Goal: Task Accomplishment & Management: Manage account settings

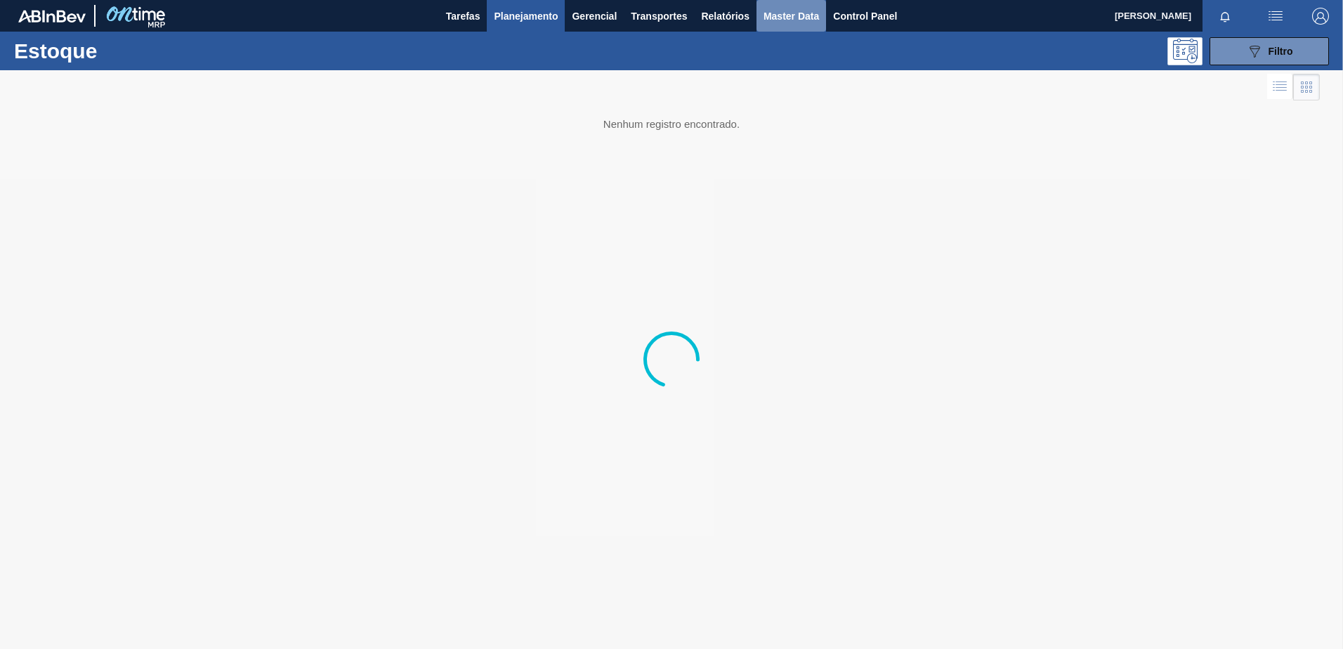
click at [797, 19] on span "Master Data" at bounding box center [792, 16] width 56 height 17
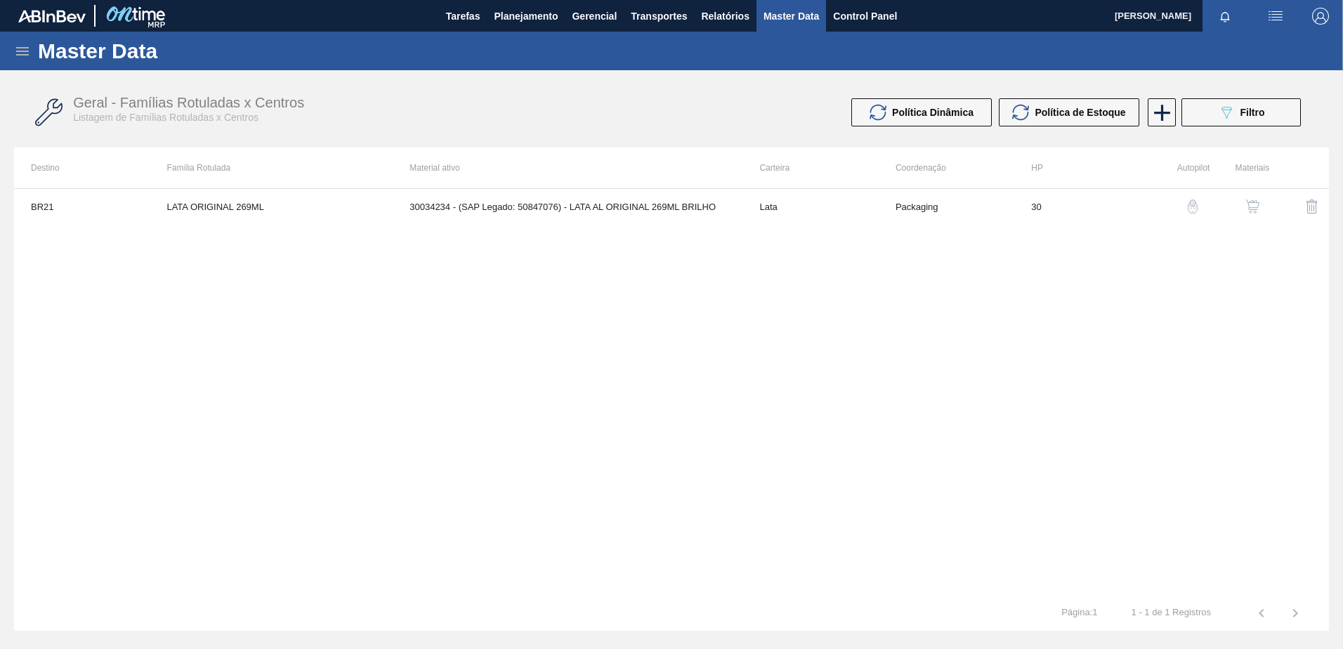
click at [15, 51] on icon at bounding box center [22, 51] width 17 height 17
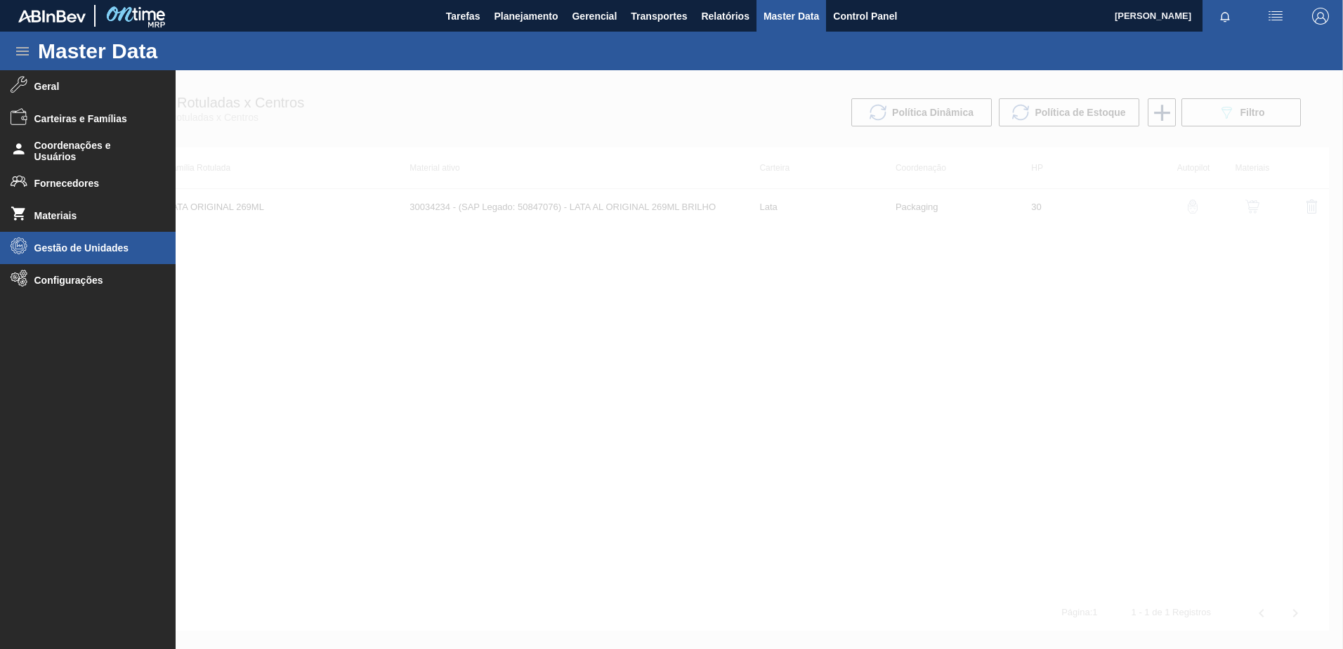
click at [92, 254] on li "Gestão de Unidades" at bounding box center [88, 248] width 176 height 32
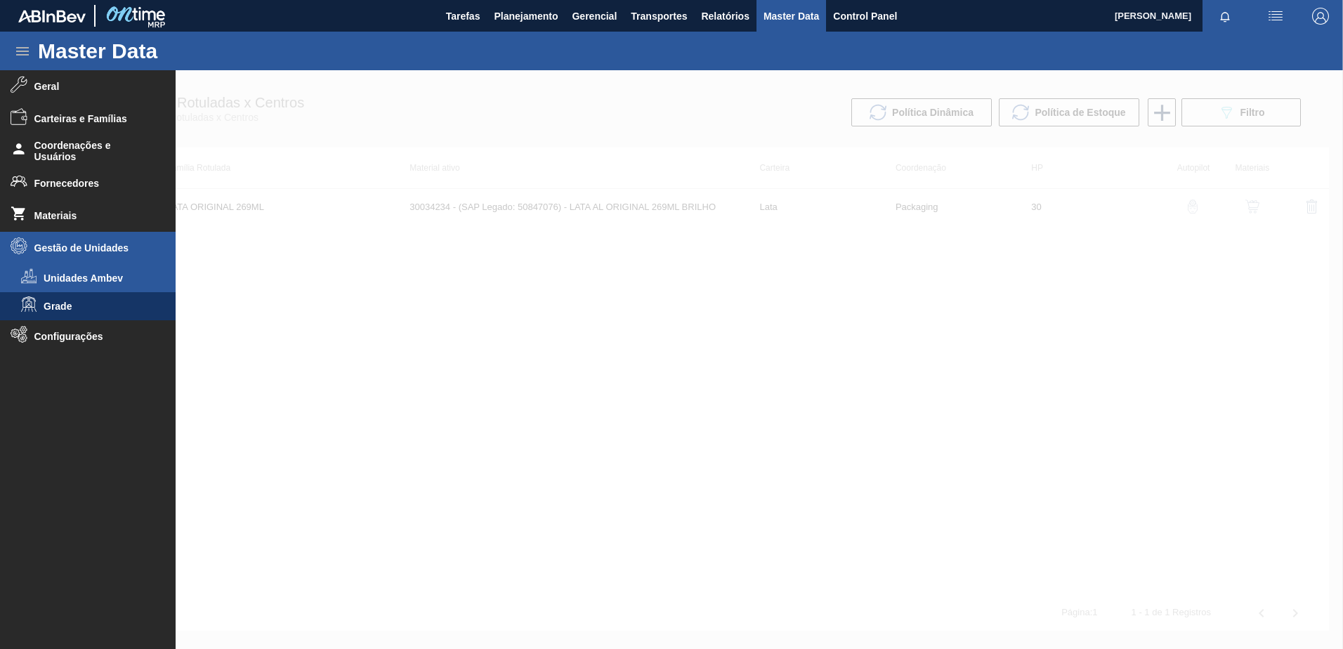
click at [107, 281] on span "Unidades Ambev" at bounding box center [98, 278] width 108 height 11
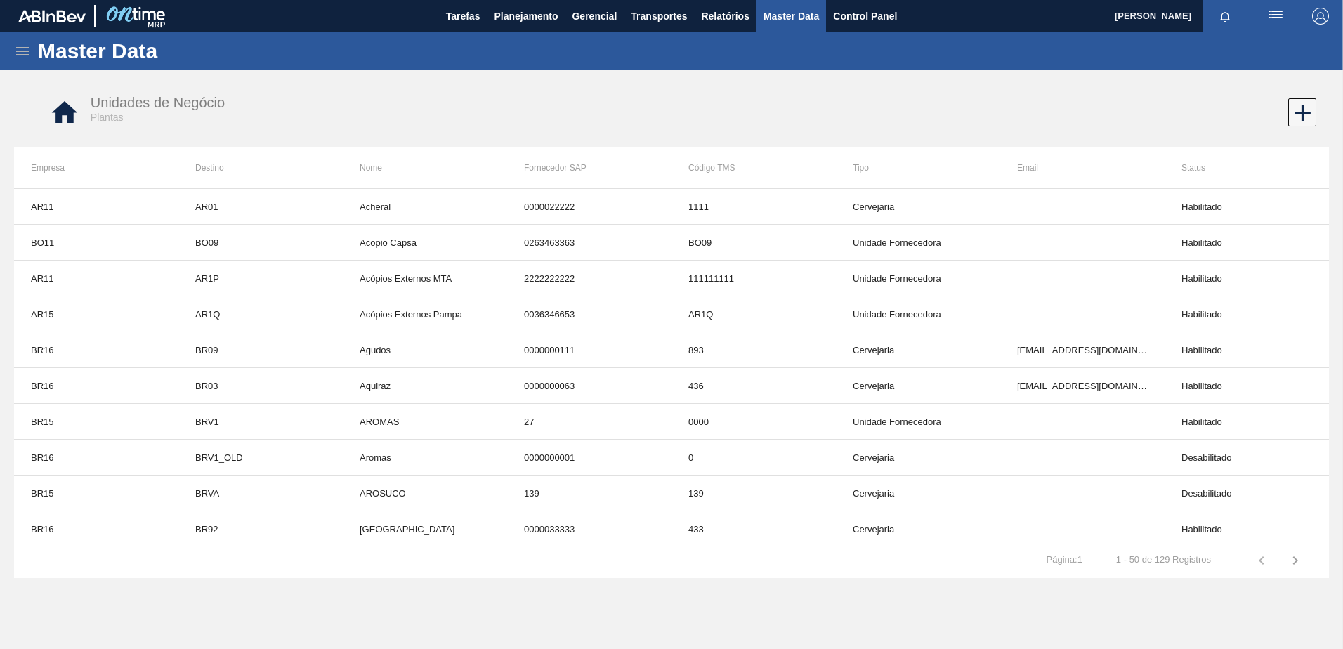
click at [21, 57] on icon at bounding box center [22, 51] width 17 height 17
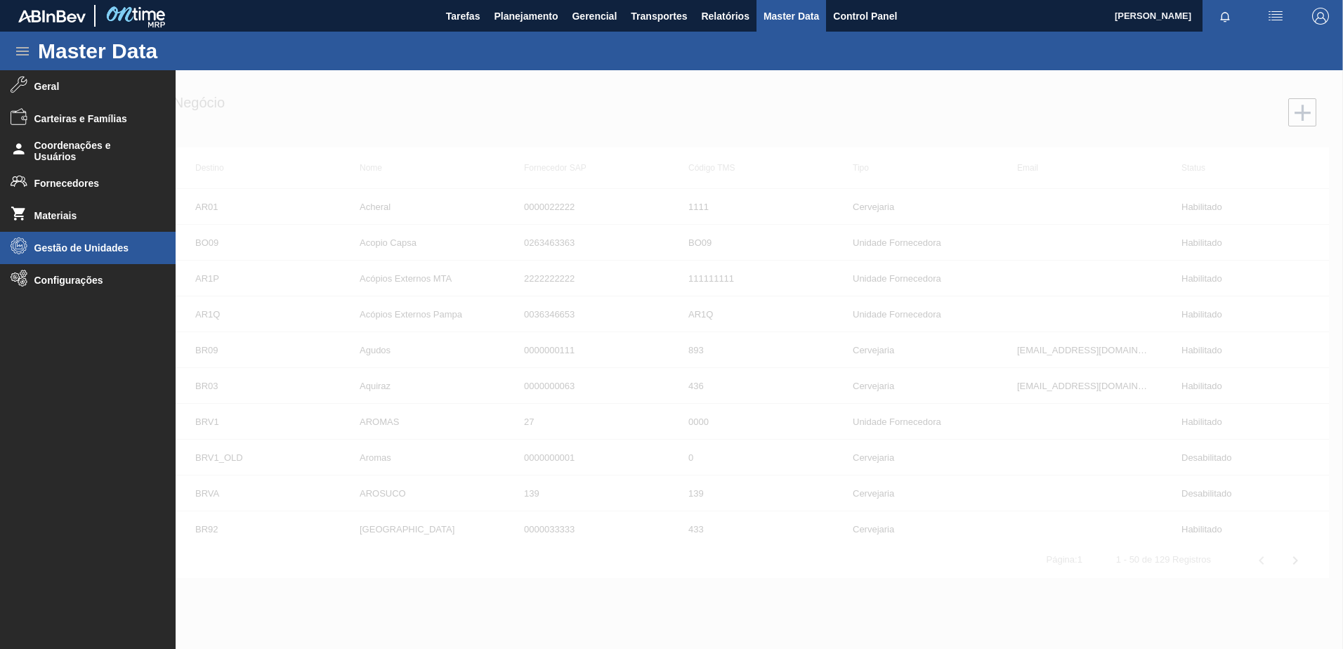
click at [81, 259] on li "Gestão de Unidades" at bounding box center [88, 248] width 176 height 32
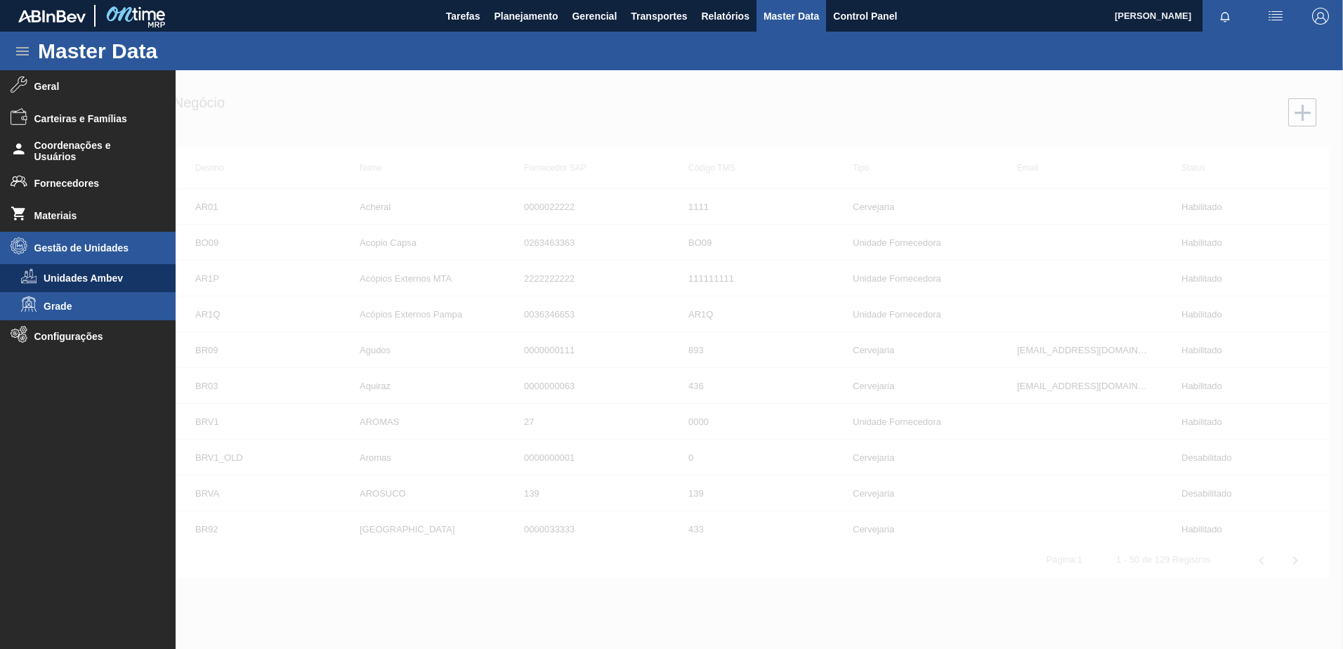
click at [66, 302] on span "Grade" at bounding box center [98, 306] width 108 height 11
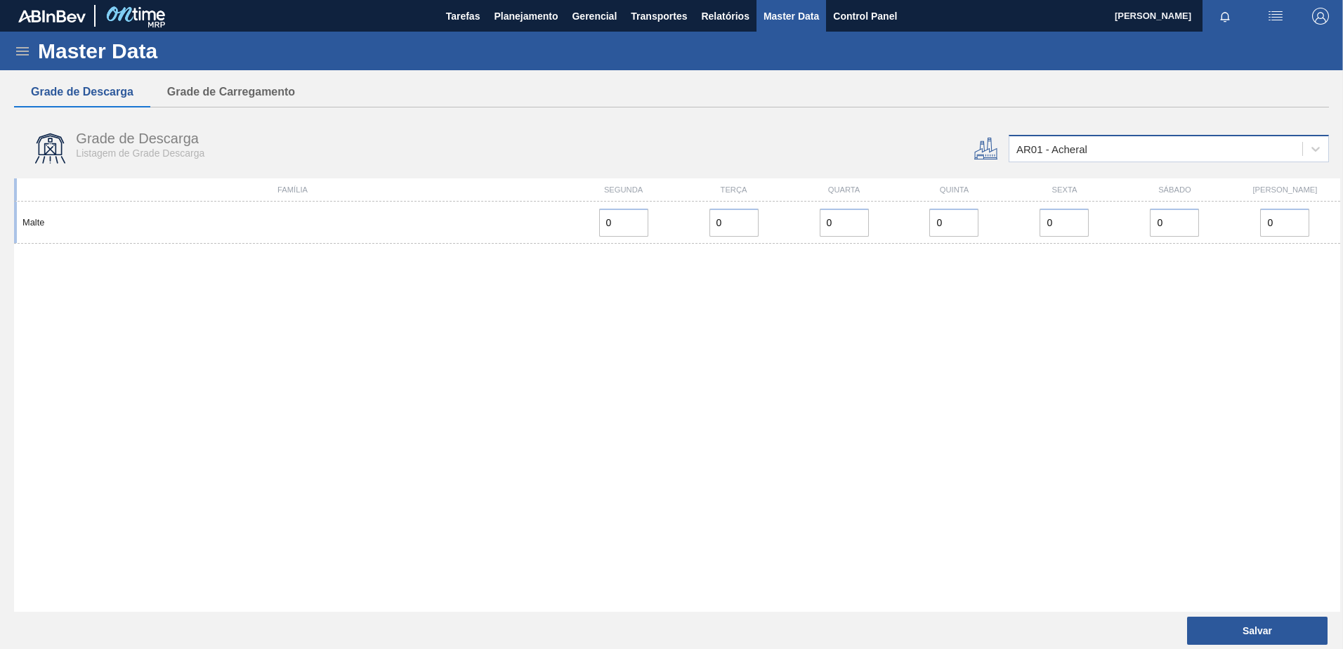
click at [1163, 151] on div "AR01 - Acheral" at bounding box center [1156, 149] width 293 height 20
click at [17, 49] on icon at bounding box center [22, 51] width 17 height 17
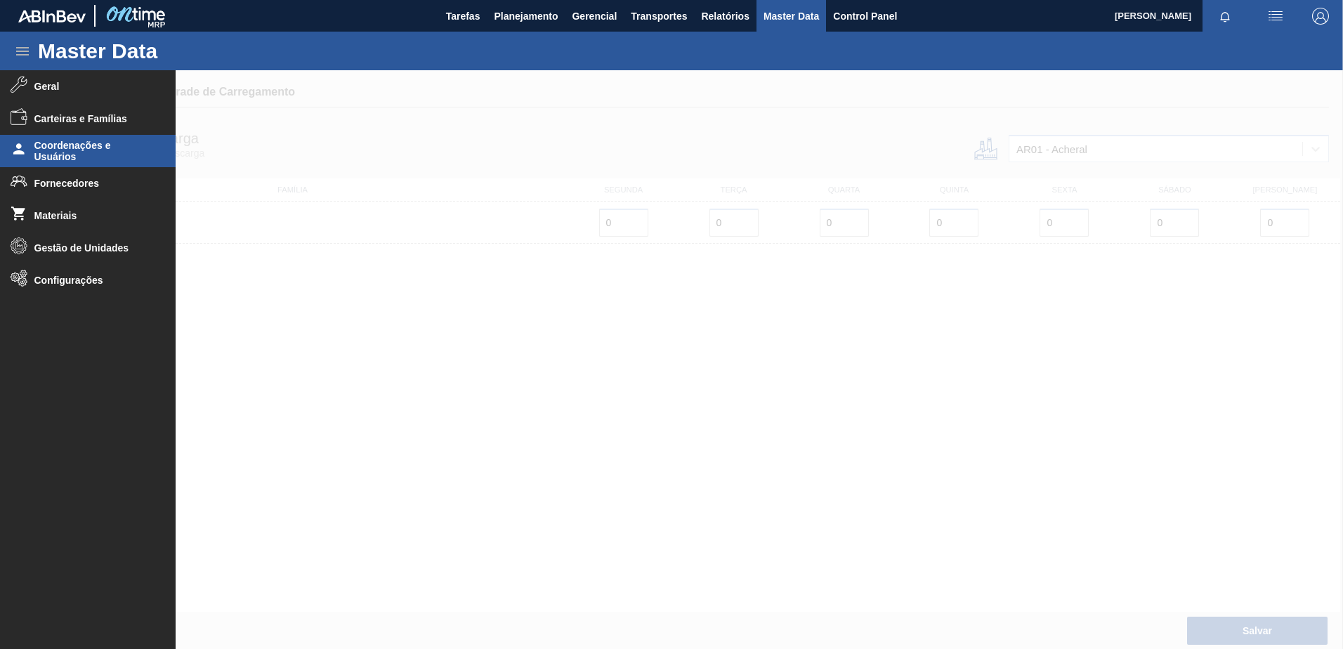
click at [108, 158] on span "Coordenações e Usuários" at bounding box center [92, 151] width 116 height 22
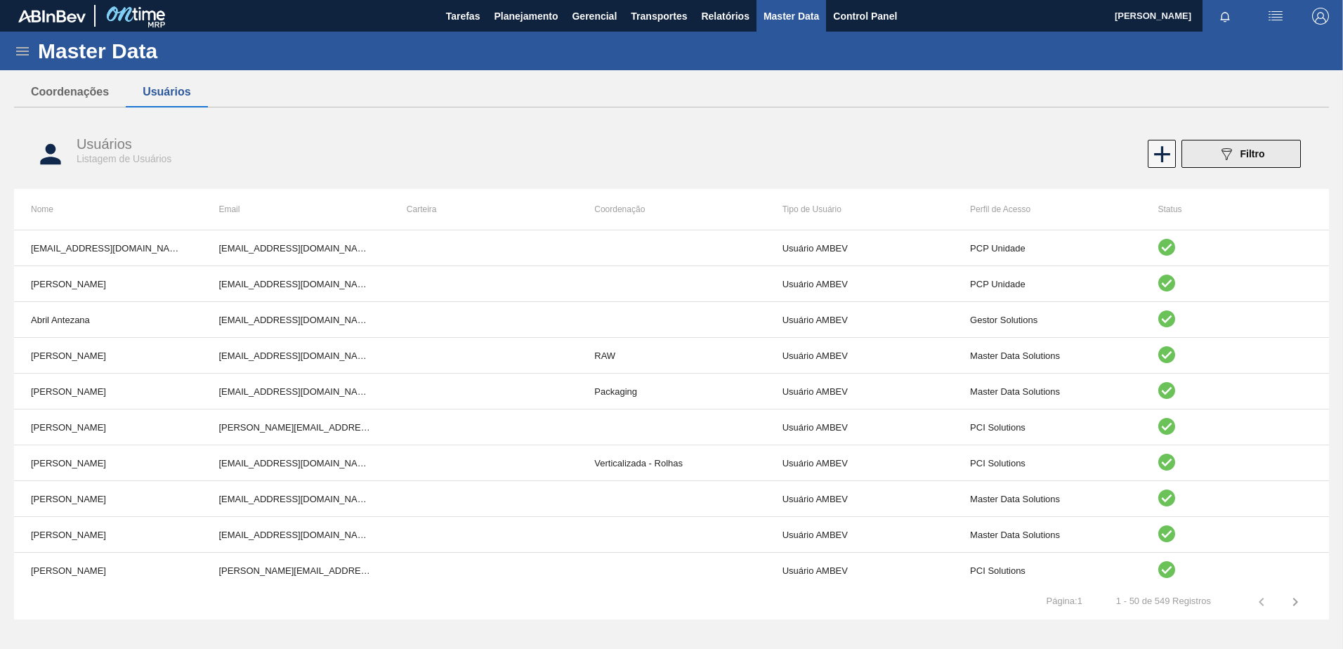
click at [1228, 140] on button "089F7B8B-B2A5-4AFE-B5C0-19BA573D28AC Filtro" at bounding box center [1241, 154] width 119 height 28
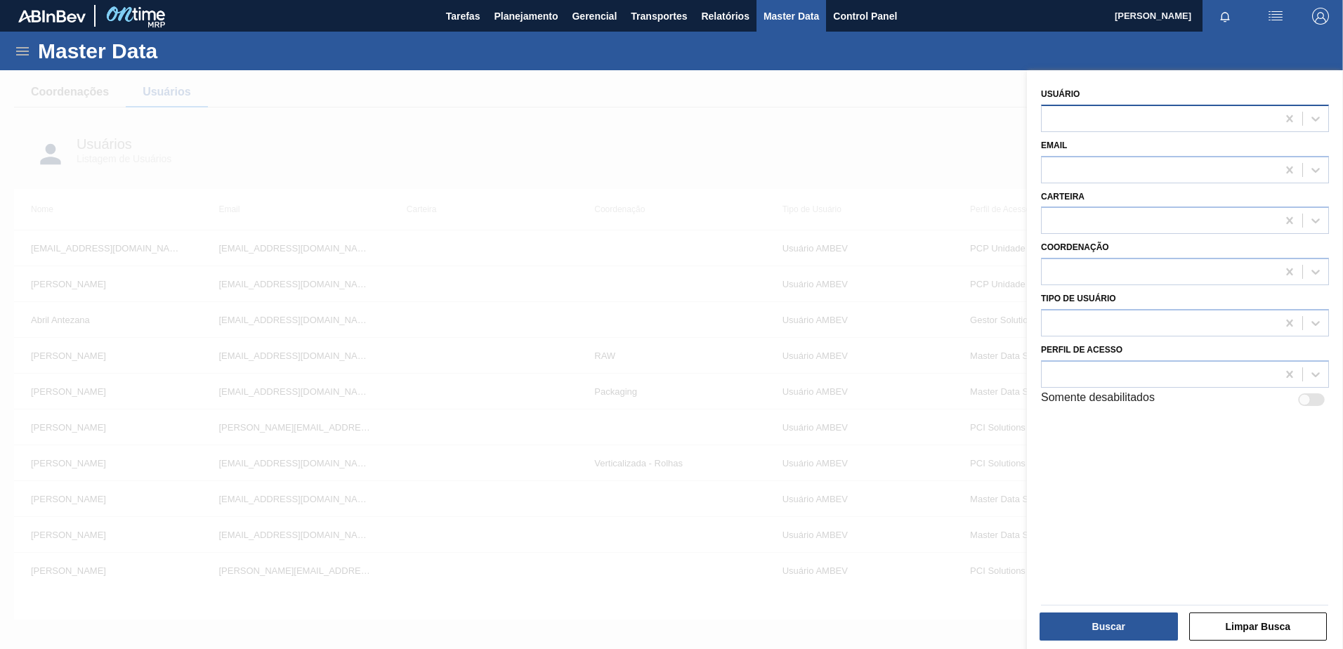
click at [1080, 109] on div at bounding box center [1159, 118] width 235 height 20
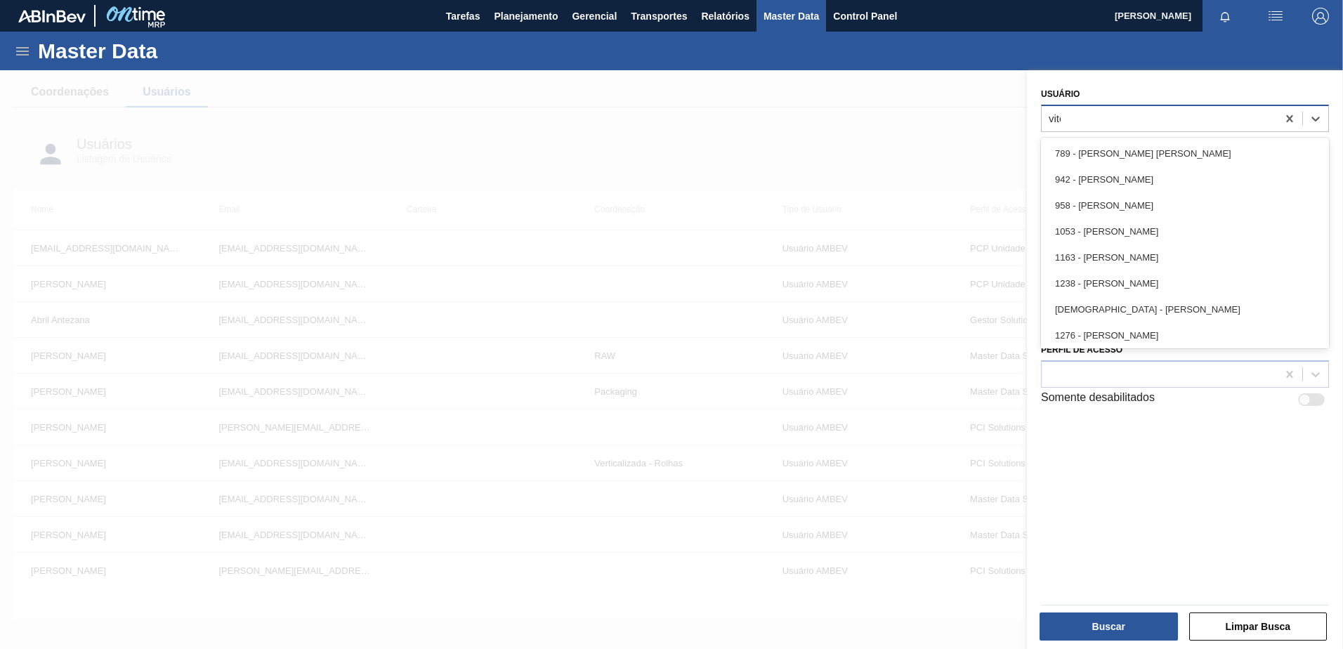
type input "vitor"
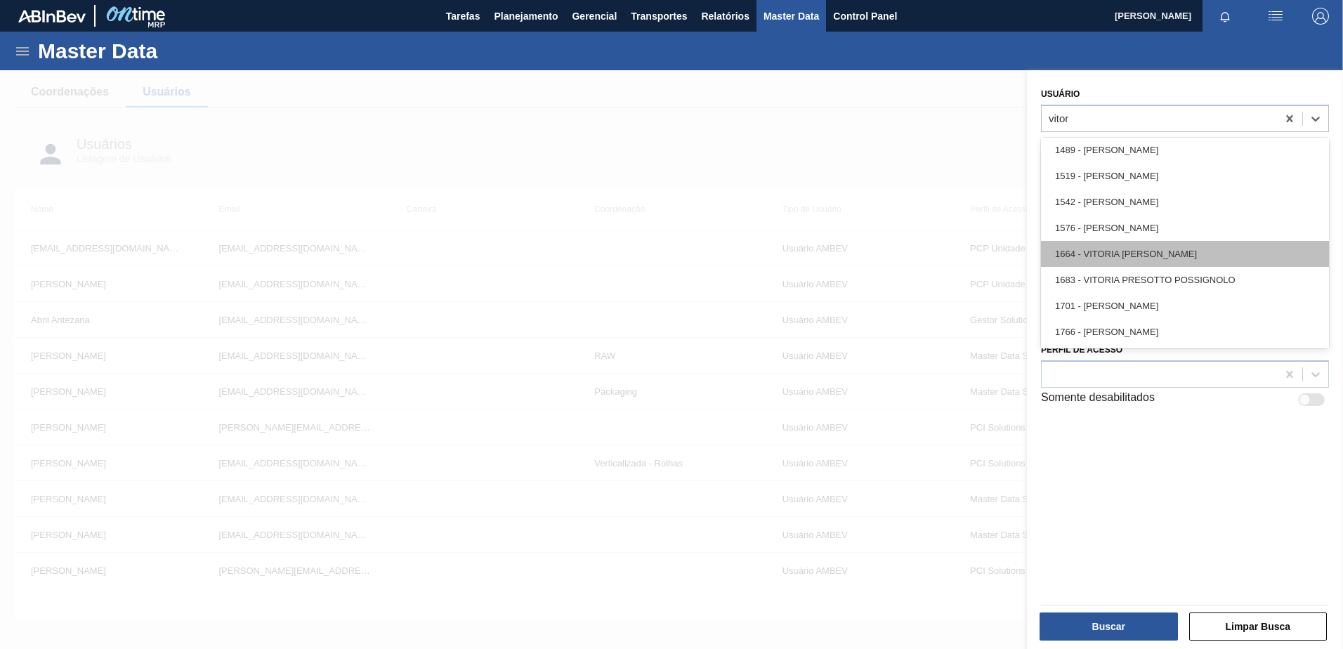
scroll to position [270, 0]
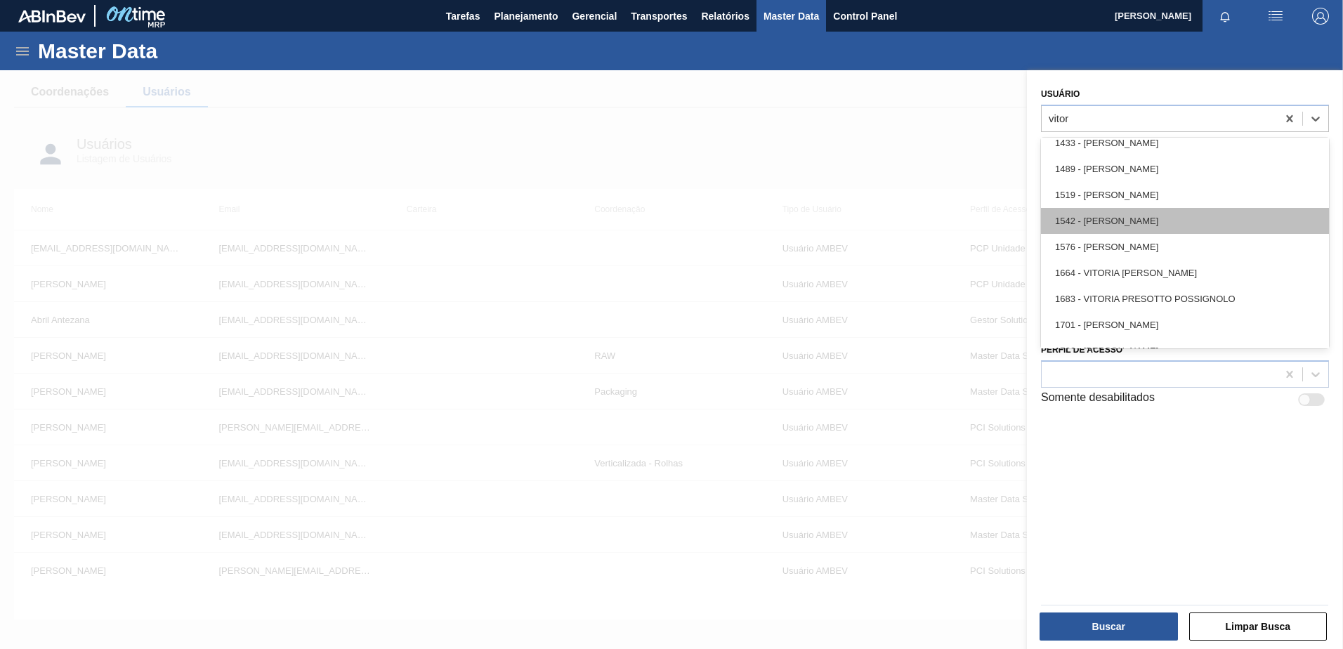
click at [1167, 217] on div "1542 - [PERSON_NAME]" at bounding box center [1185, 221] width 288 height 26
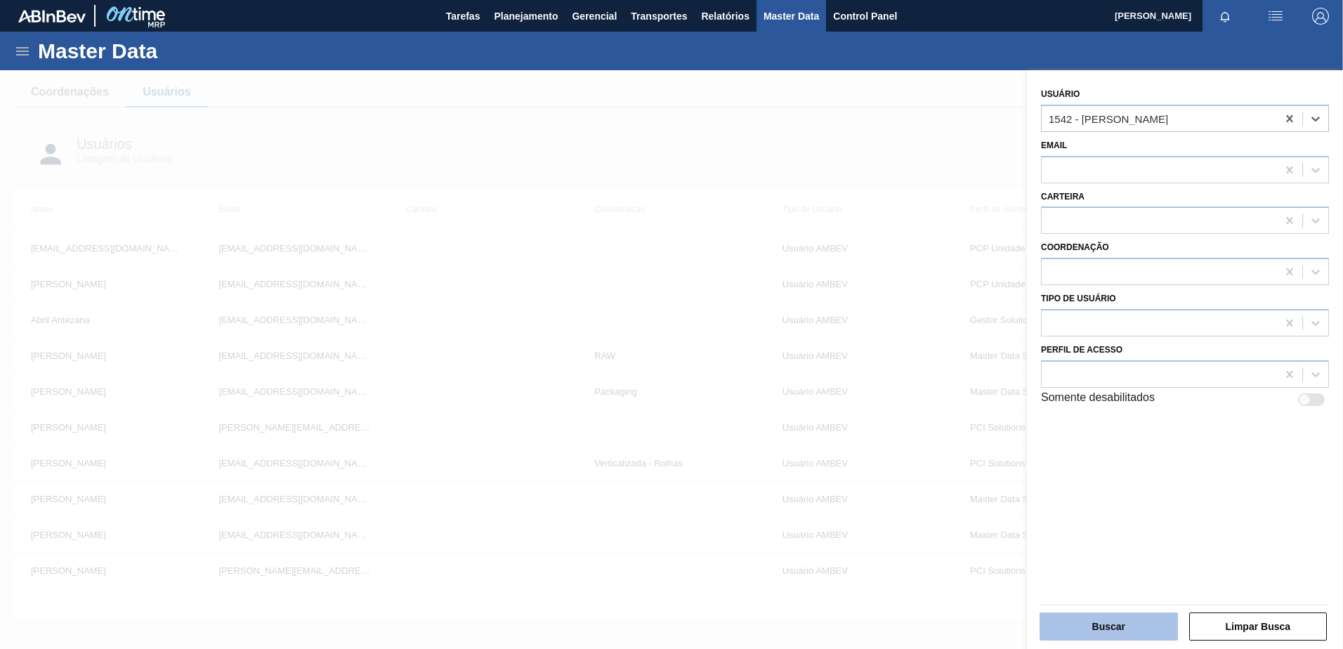
click at [1128, 622] on button "Buscar" at bounding box center [1109, 627] width 138 height 28
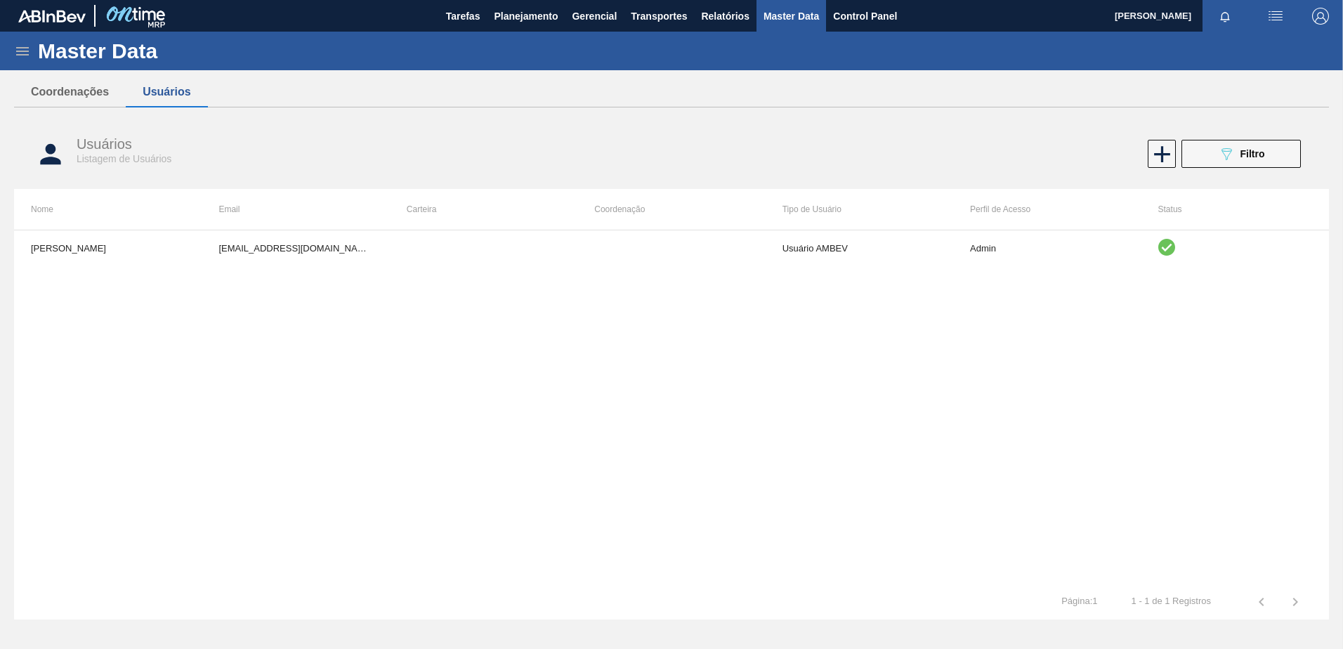
click at [20, 51] on icon at bounding box center [22, 51] width 13 height 8
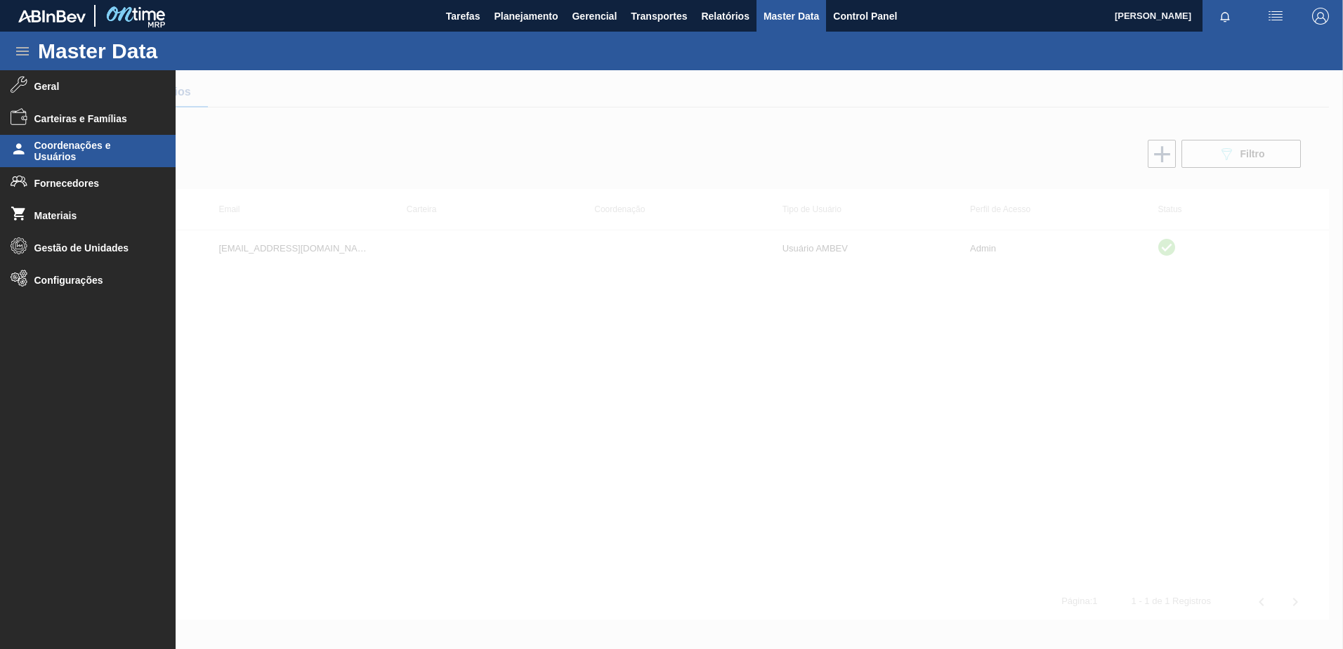
click at [627, 278] on div at bounding box center [671, 359] width 1343 height 579
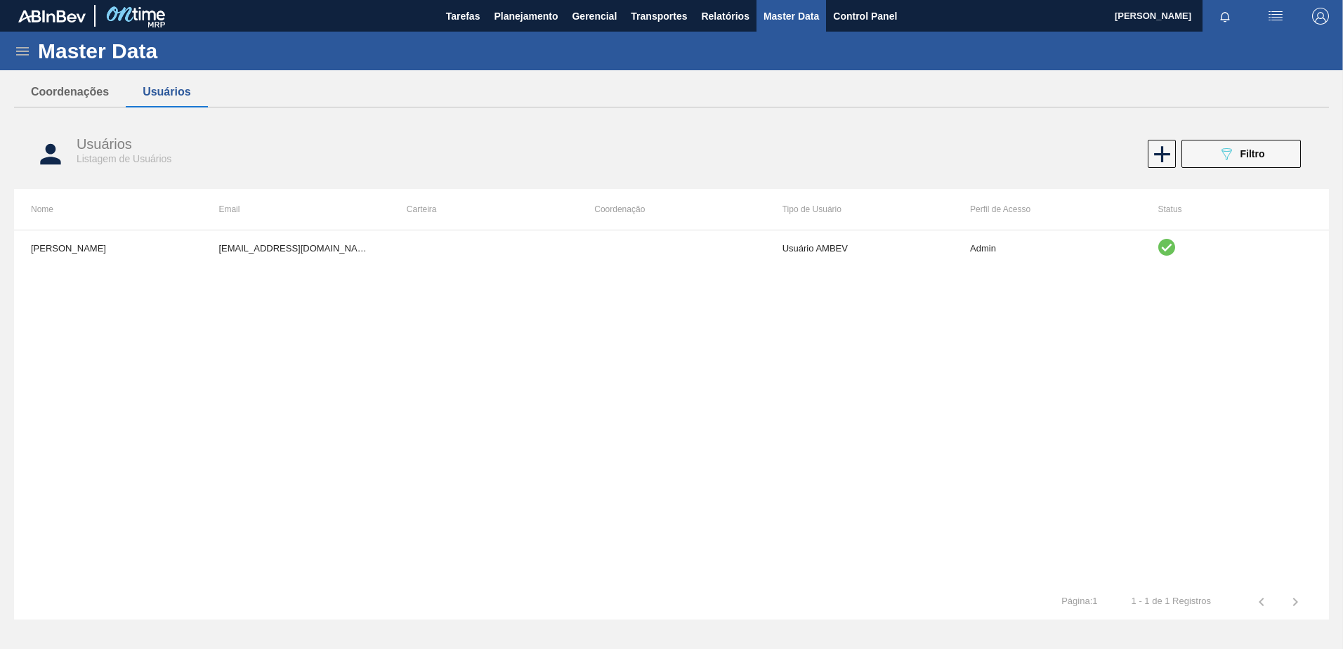
click at [771, 261] on td "Usuário AMBEV" at bounding box center [860, 247] width 188 height 35
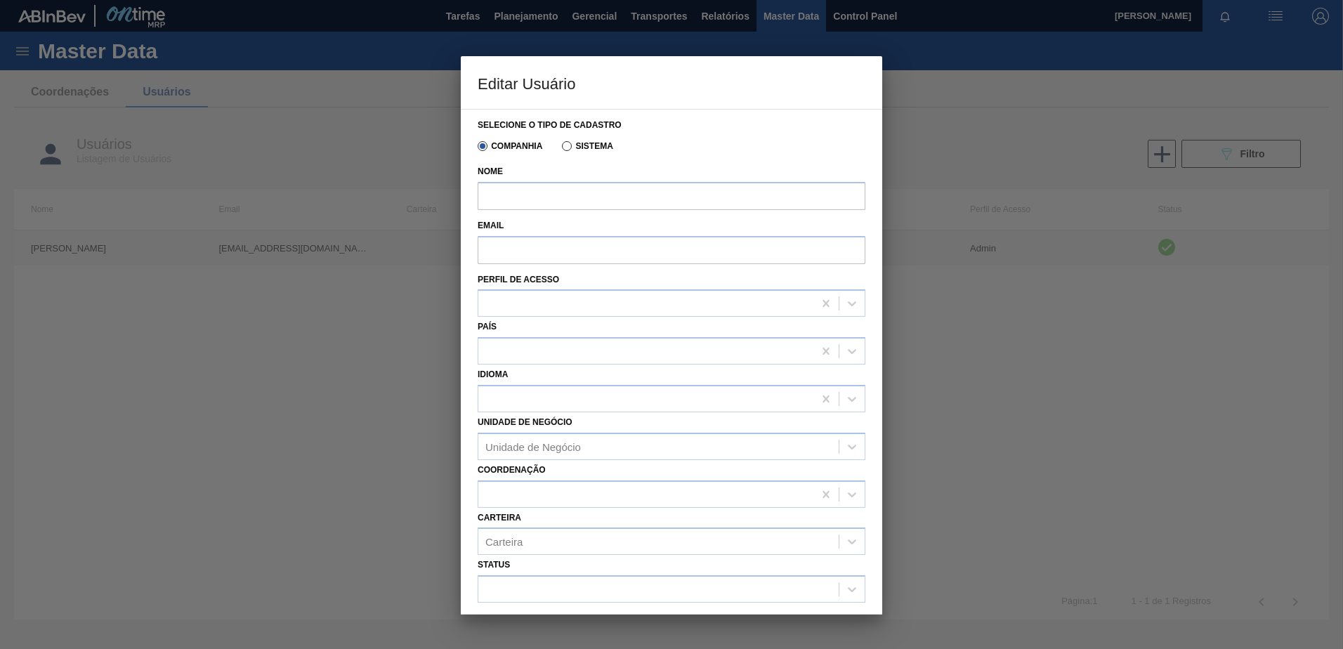
type input "[PERSON_NAME]"
type input "[EMAIL_ADDRESS][DOMAIN_NAME]"
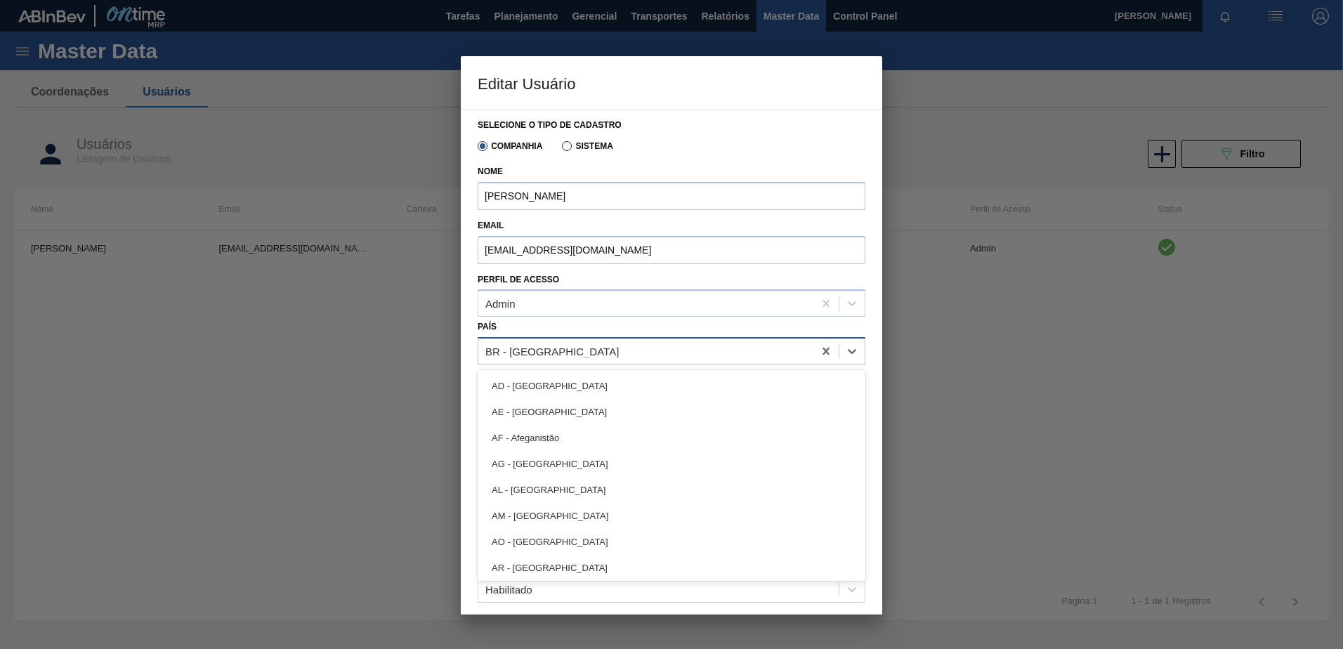
click at [565, 351] on div "BR - Brasil" at bounding box center [645, 351] width 335 height 20
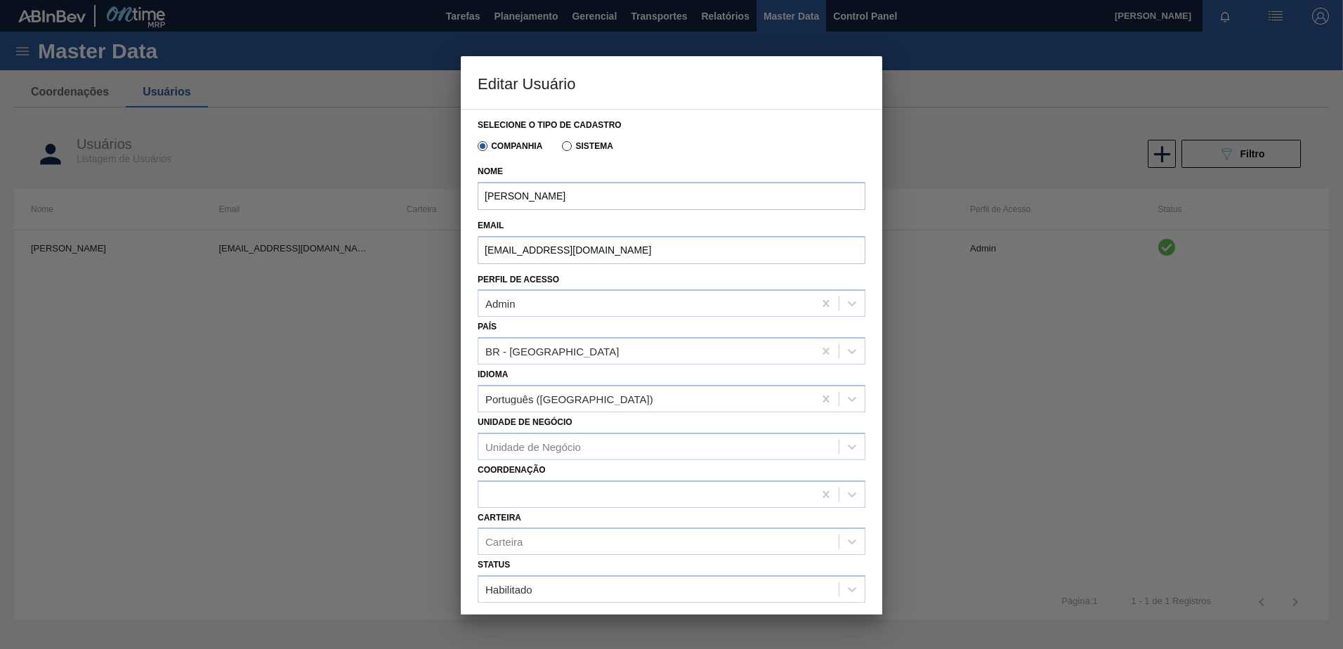
click at [547, 330] on div "País BR - Brasil" at bounding box center [672, 341] width 388 height 48
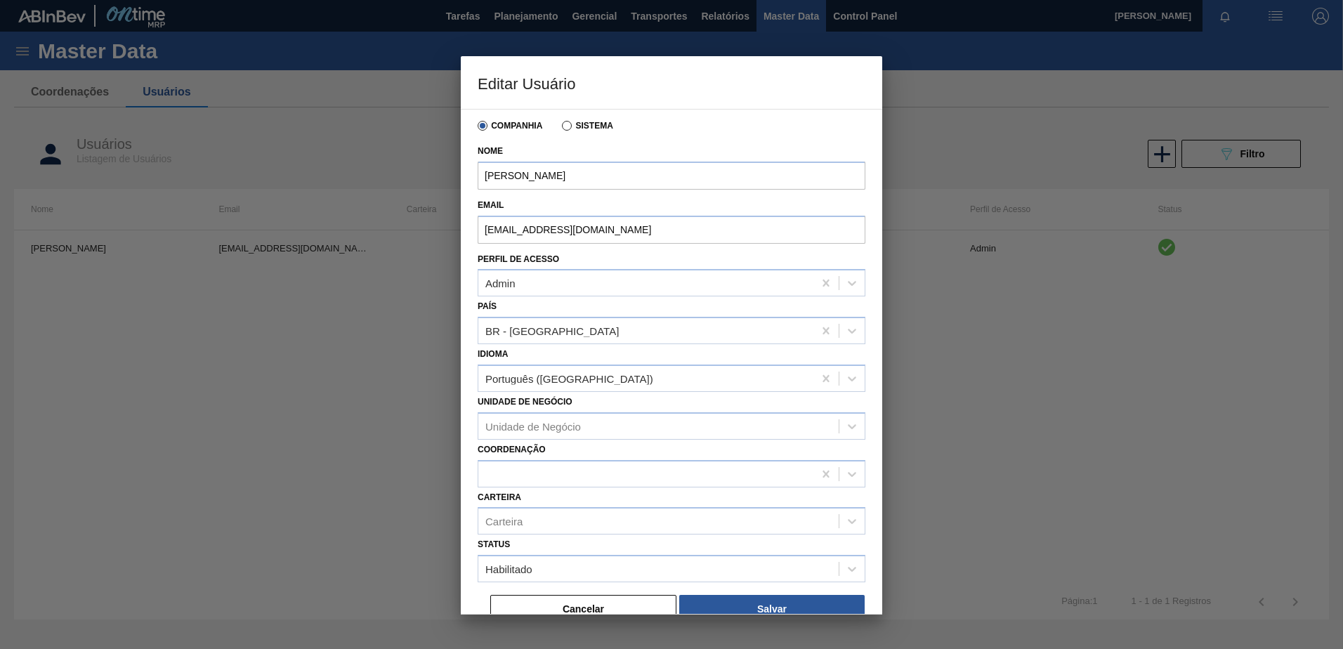
scroll to position [37, 0]
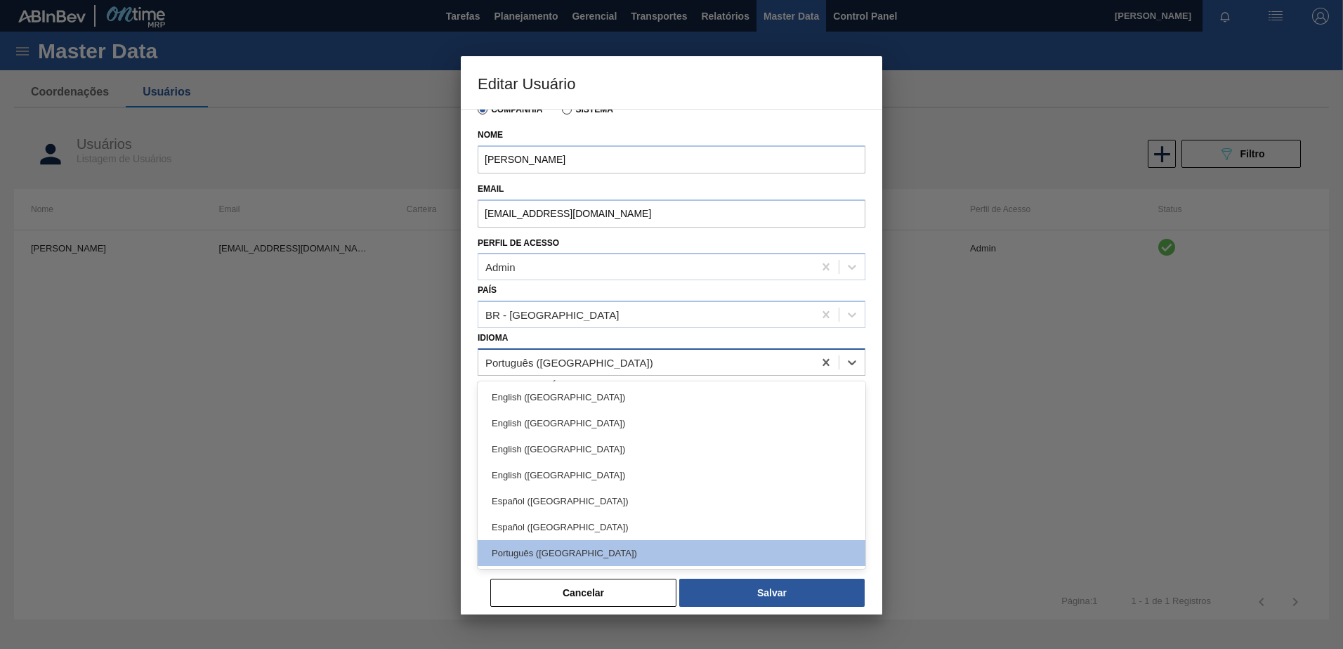
click at [584, 370] on div "Português ([GEOGRAPHIC_DATA])" at bounding box center [645, 362] width 335 height 20
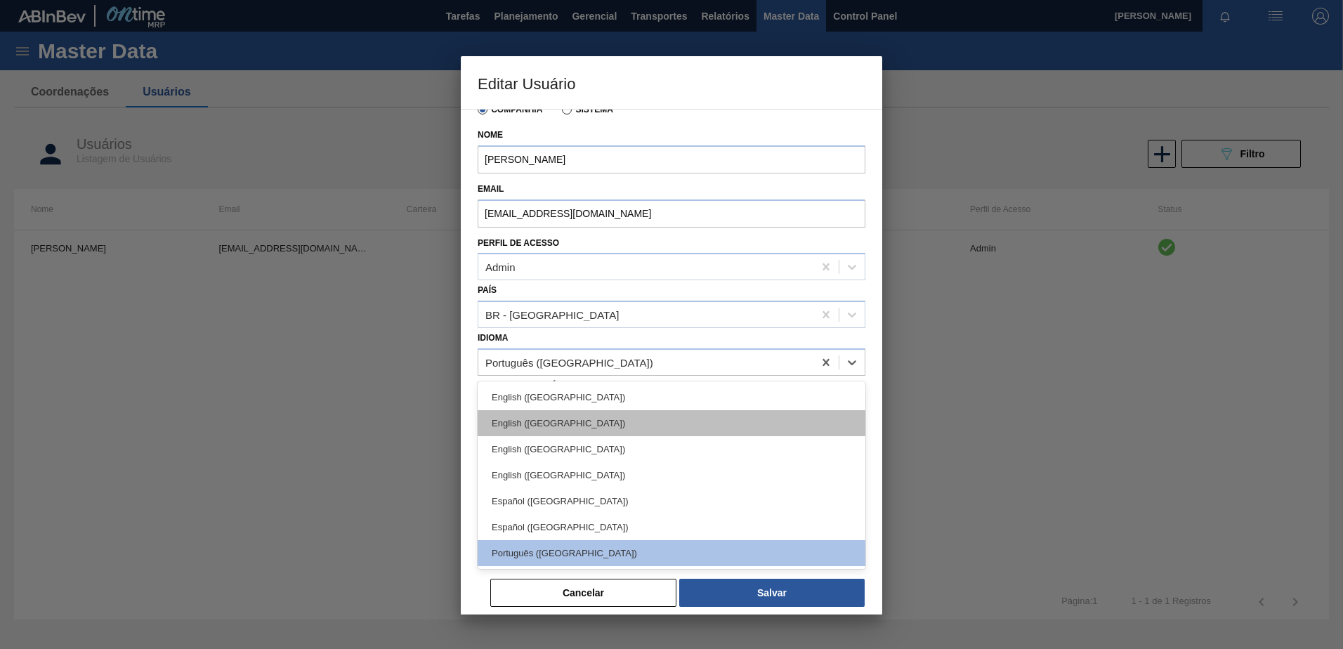
click at [583, 419] on div "English ([GEOGRAPHIC_DATA])" at bounding box center [672, 423] width 388 height 26
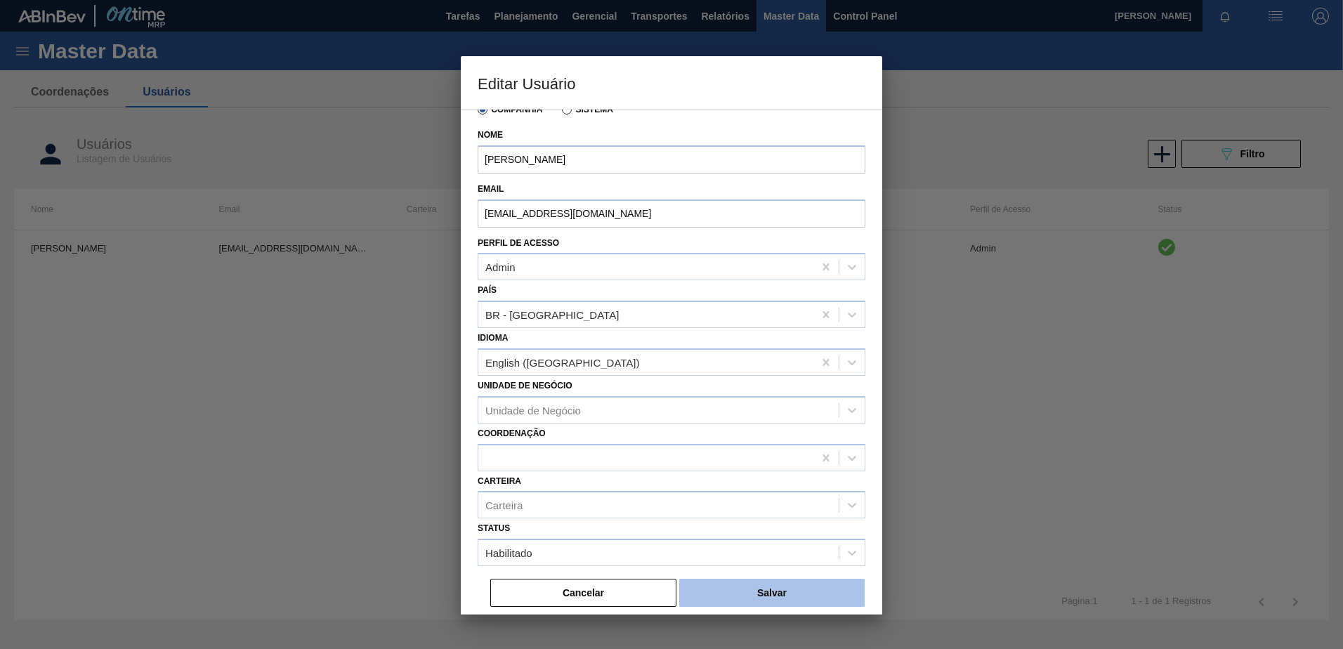
click at [793, 594] on button "Salvar" at bounding box center [771, 593] width 185 height 28
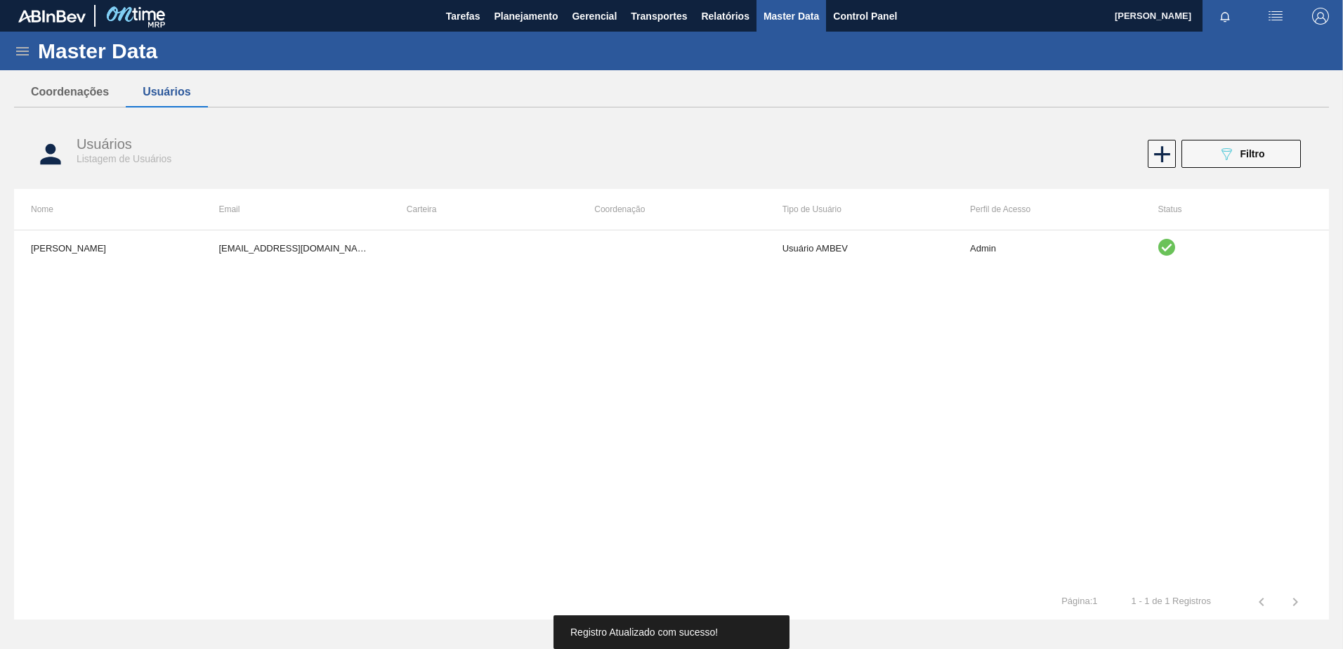
click at [18, 51] on icon at bounding box center [22, 51] width 13 height 8
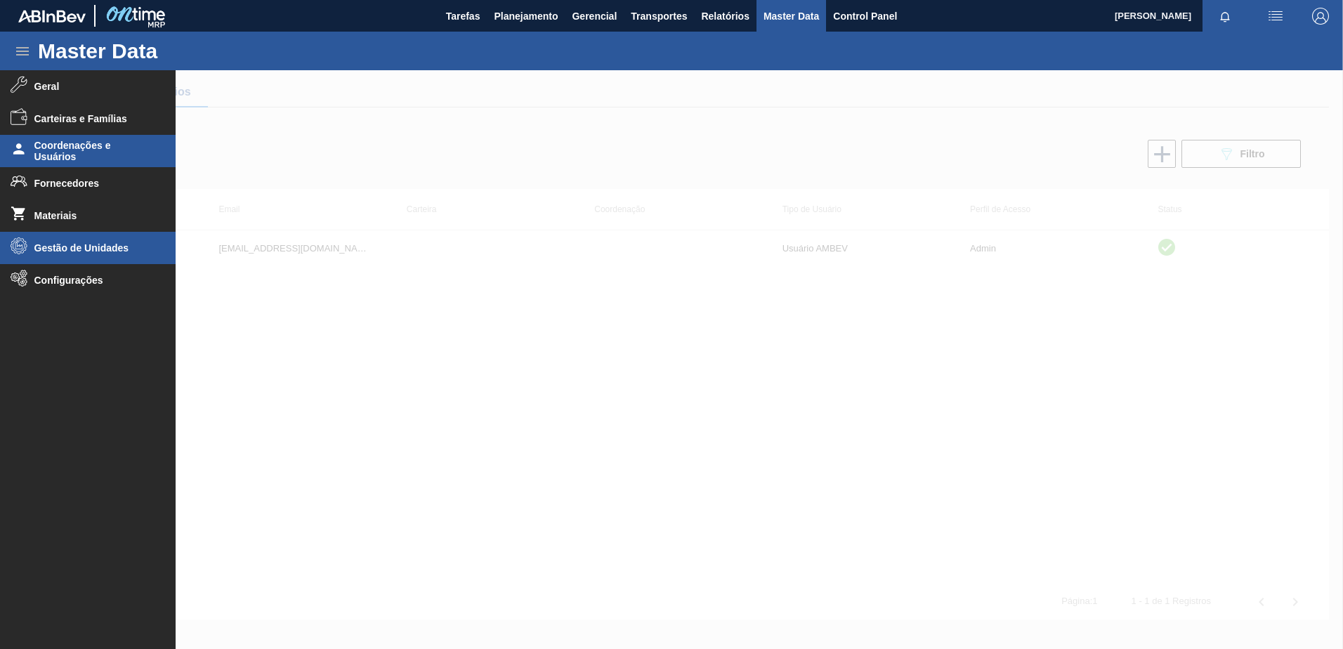
click at [126, 254] on li "Gestão de Unidades" at bounding box center [88, 248] width 176 height 32
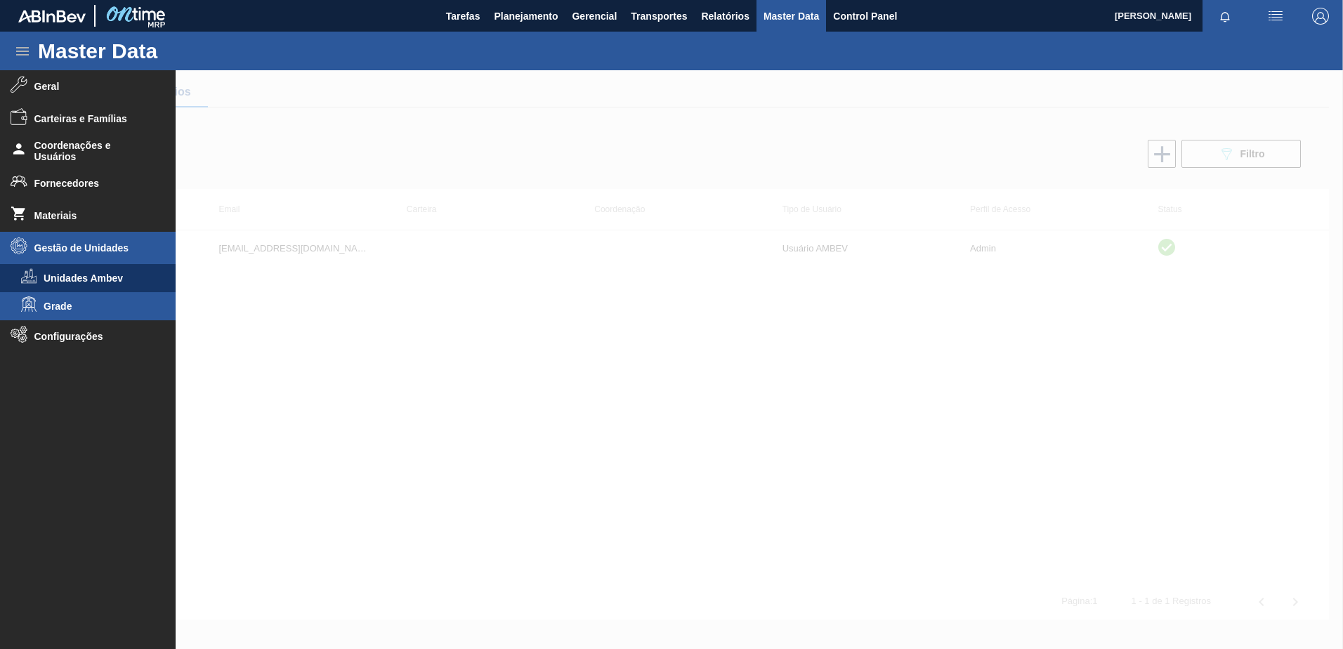
click at [100, 307] on span "Grade" at bounding box center [98, 306] width 108 height 11
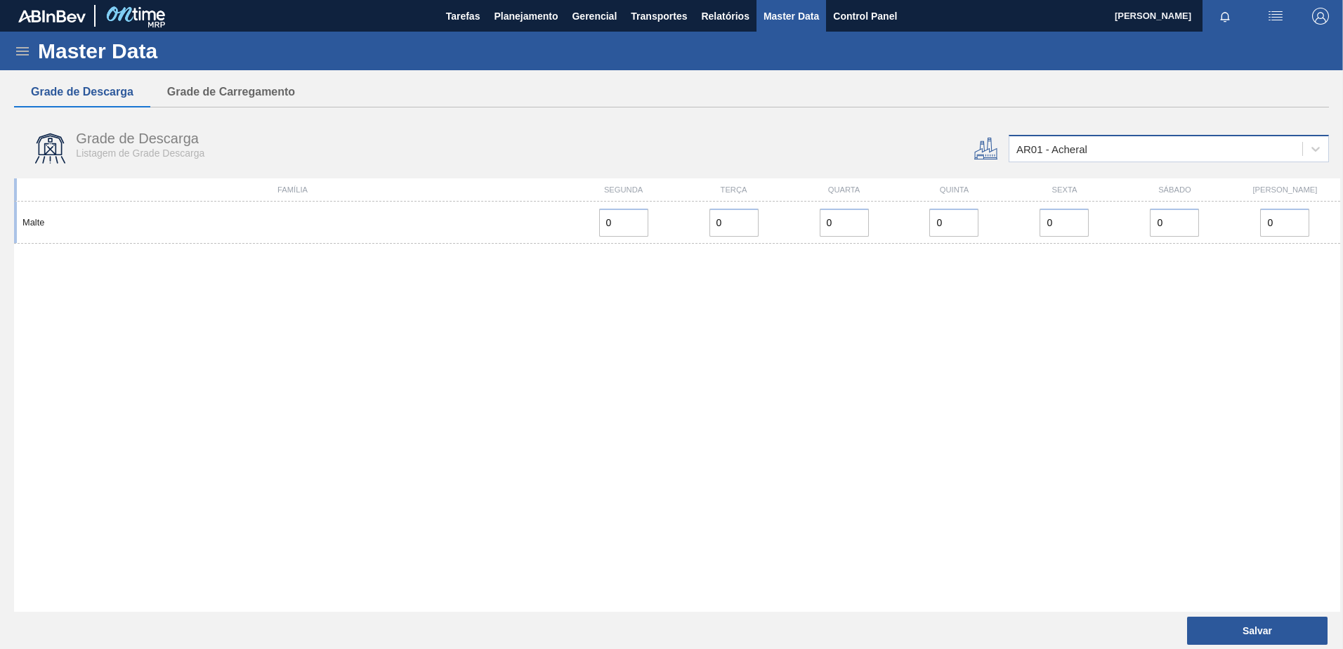
click at [1062, 140] on div "AR01 - Acheral" at bounding box center [1156, 149] width 293 height 20
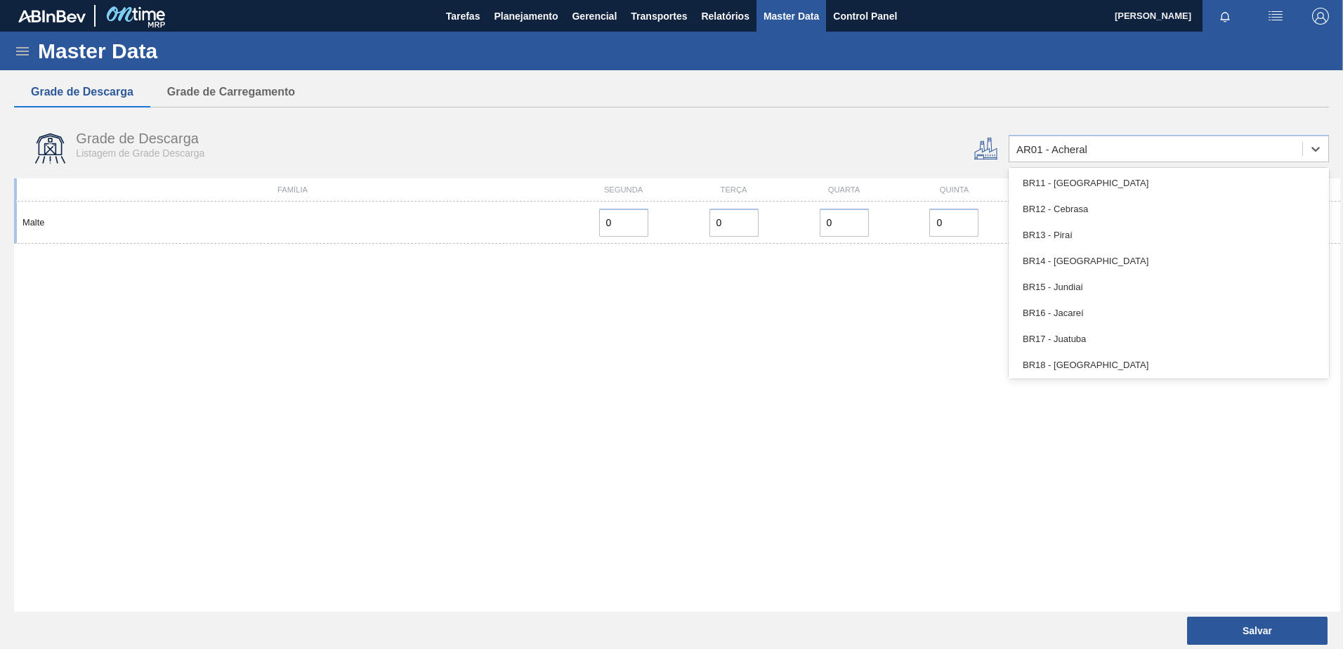
scroll to position [843, 0]
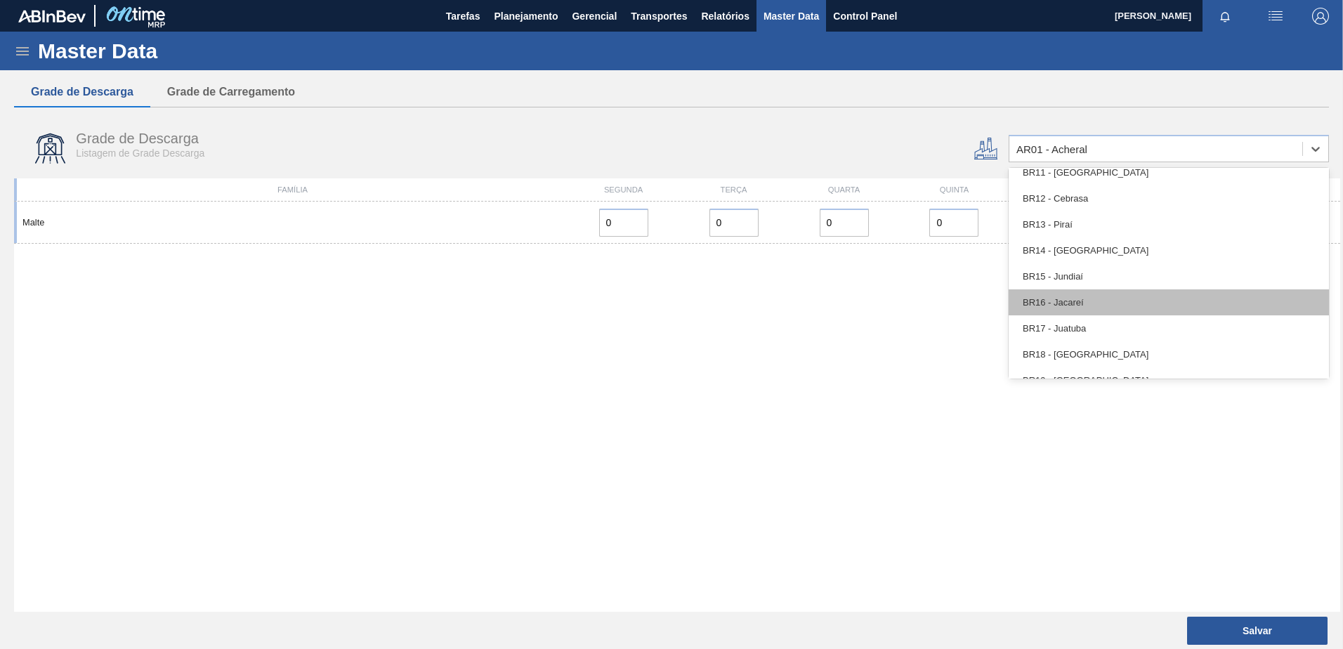
click at [1126, 301] on div "BR16 - Jacareí" at bounding box center [1169, 302] width 320 height 26
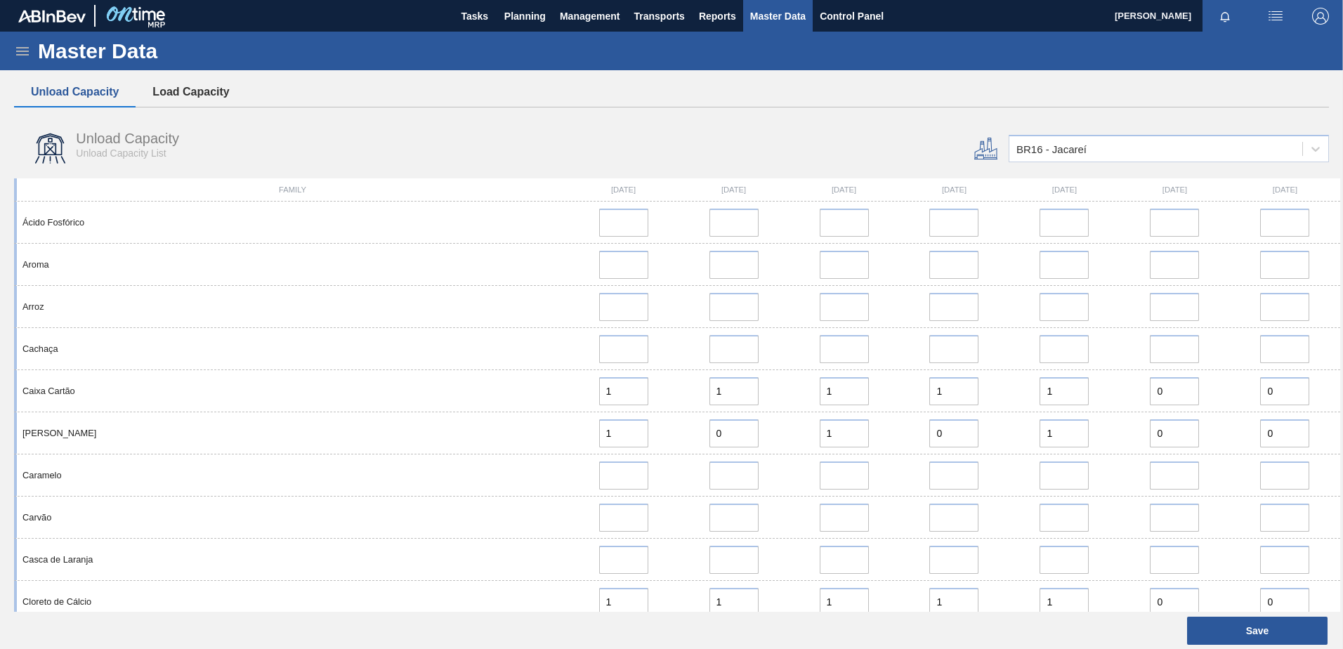
click at [178, 96] on button "Load Capacity" at bounding box center [191, 92] width 110 height 30
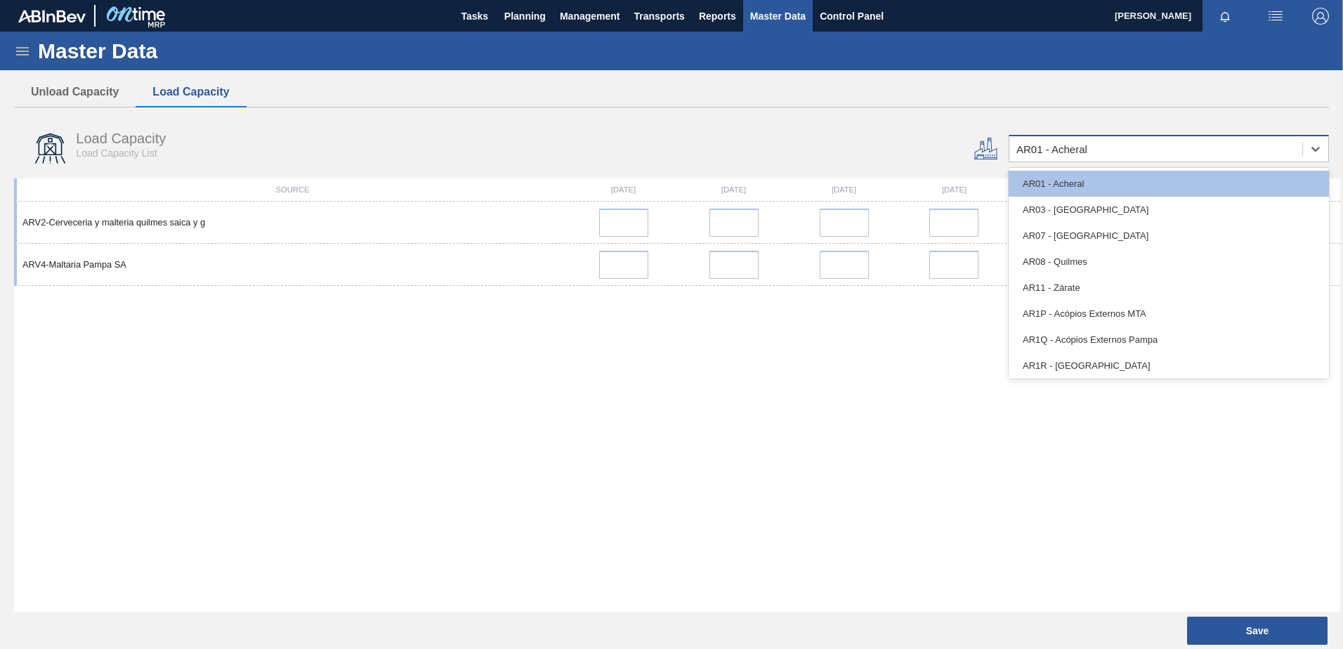
click at [1062, 144] on div "AR01 - Acheral" at bounding box center [1052, 149] width 71 height 12
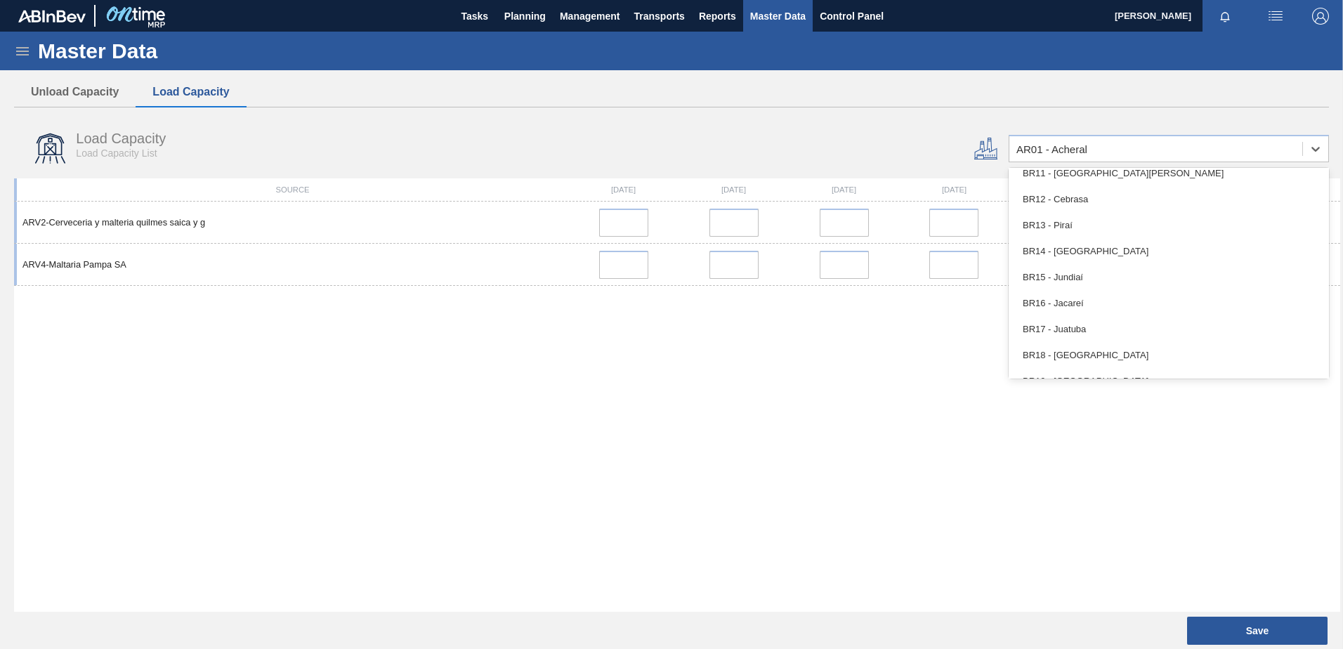
scroll to position [843, 0]
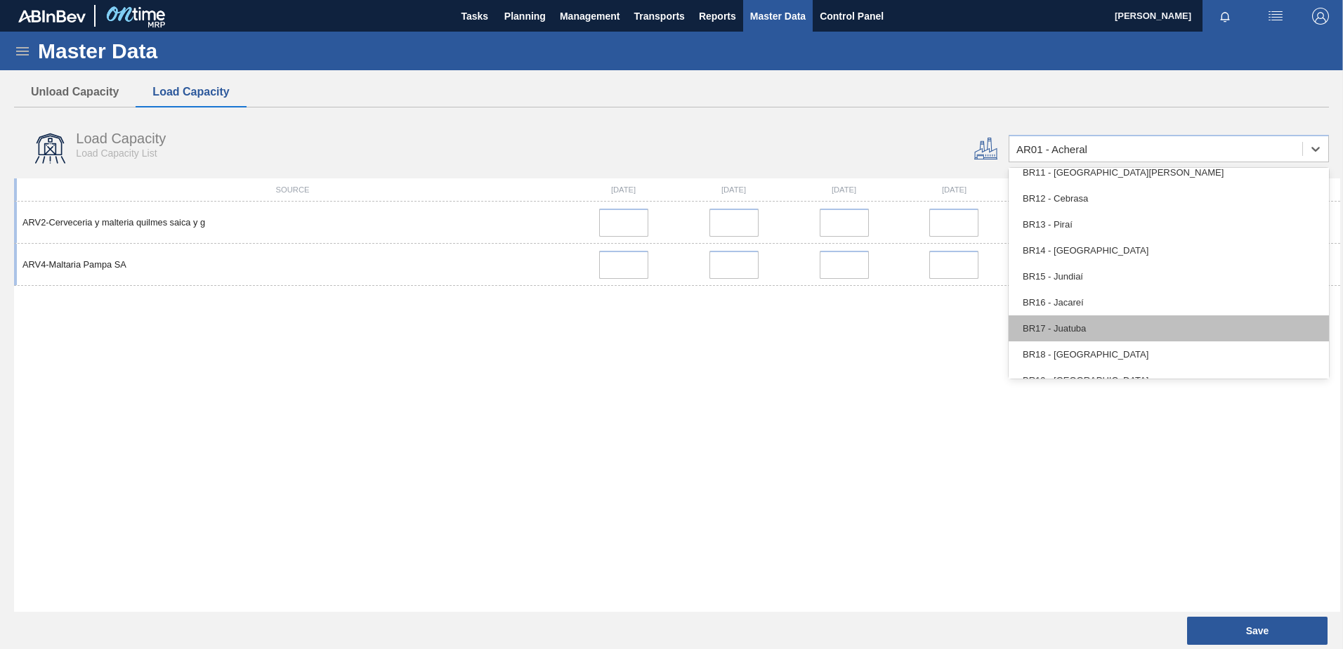
click at [1092, 321] on div "BR17 - Juatuba" at bounding box center [1169, 328] width 320 height 26
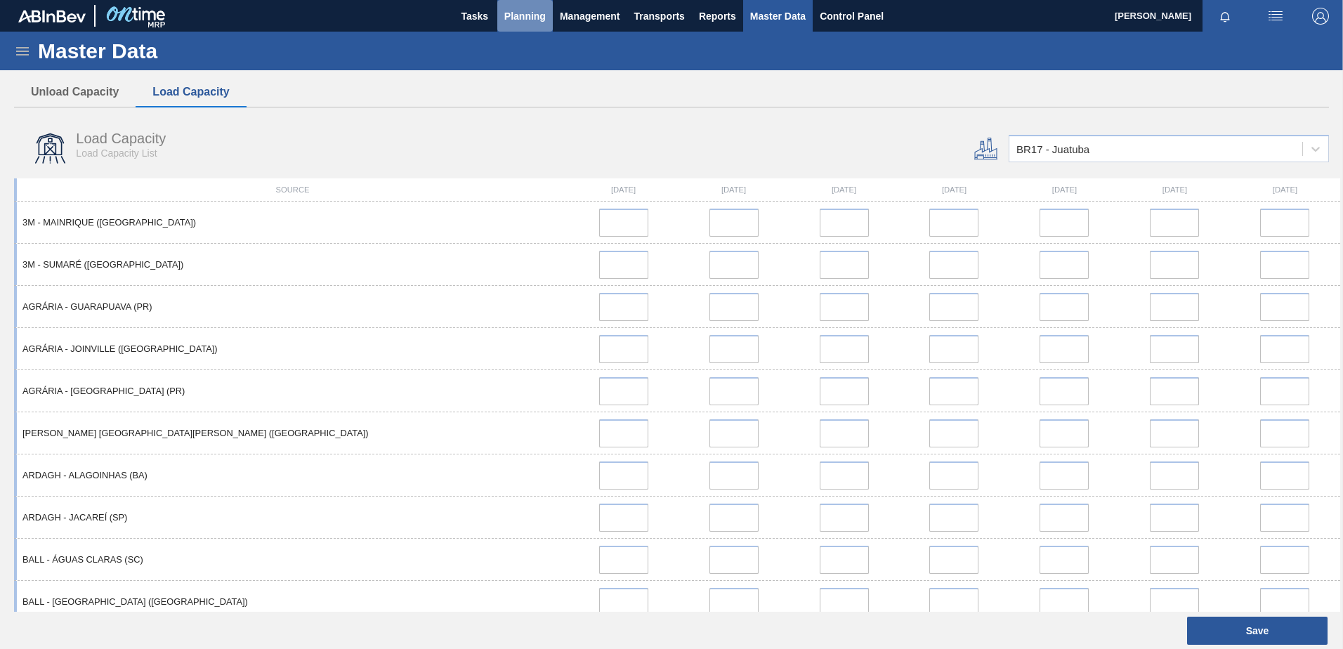
click at [537, 10] on span "Planning" at bounding box center [524, 16] width 41 height 17
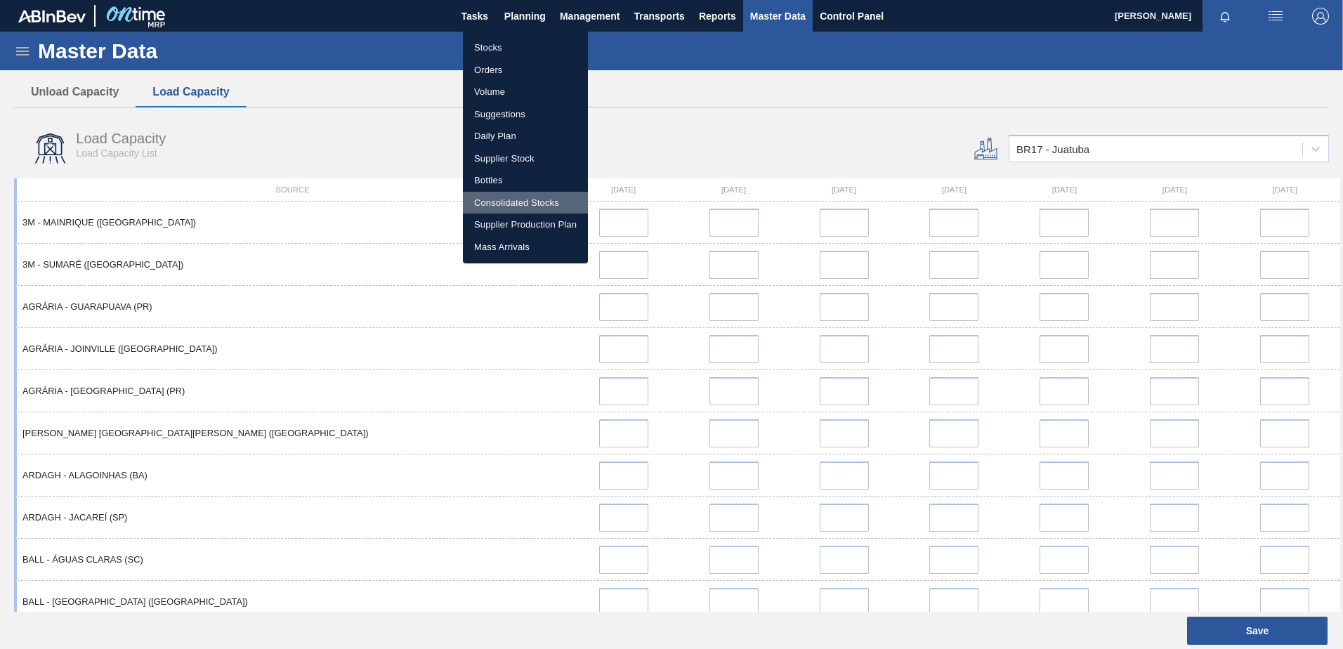
click at [522, 204] on li "Consolidated Stocks" at bounding box center [525, 203] width 125 height 22
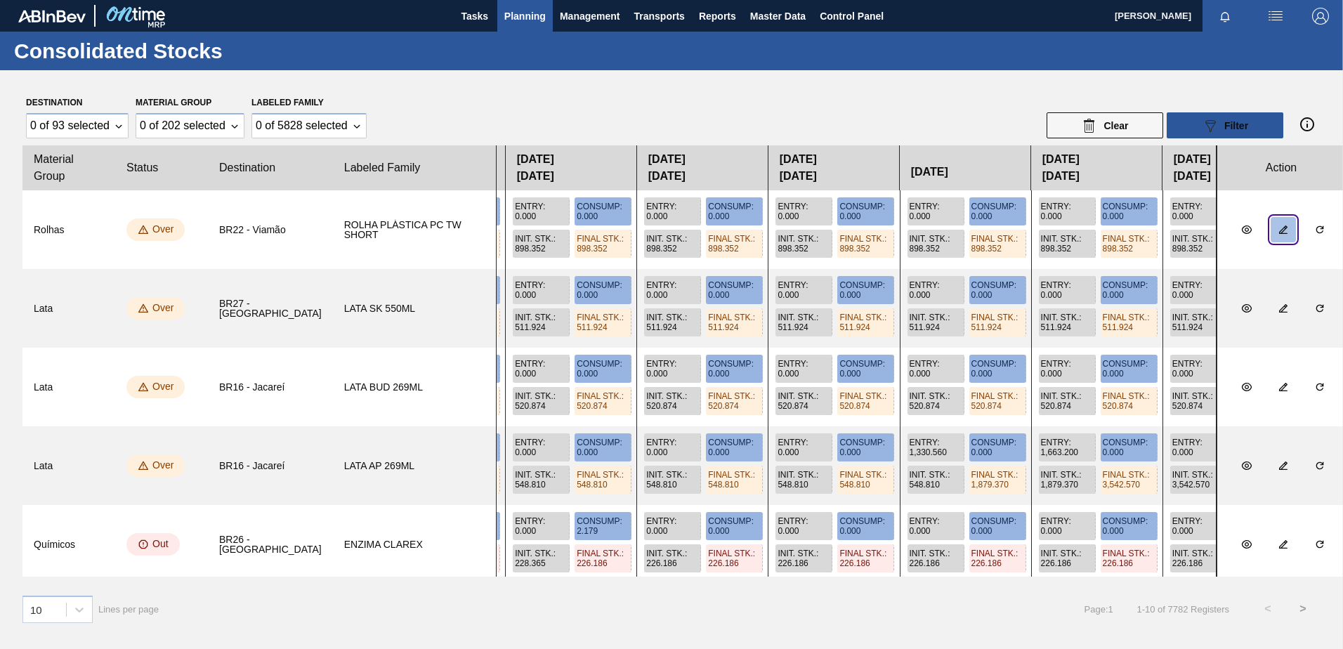
click at [1278, 235] on span "botão de ícone" at bounding box center [1283, 229] width 11 height 11
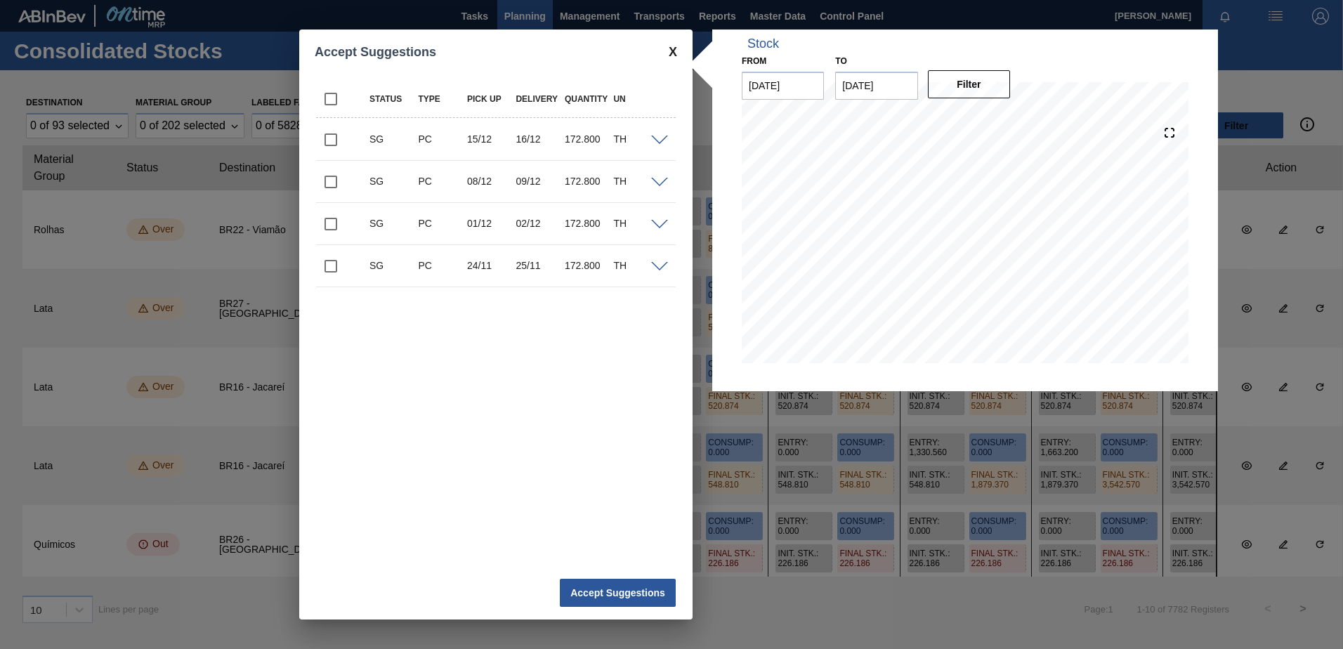
click at [1263, 75] on div "Accept Suggestions Status Type Pick up Delivery Quantity UN SG PC 15/12 16/12 1…" at bounding box center [671, 324] width 1343 height 649
click at [672, 53] on span at bounding box center [673, 52] width 8 height 15
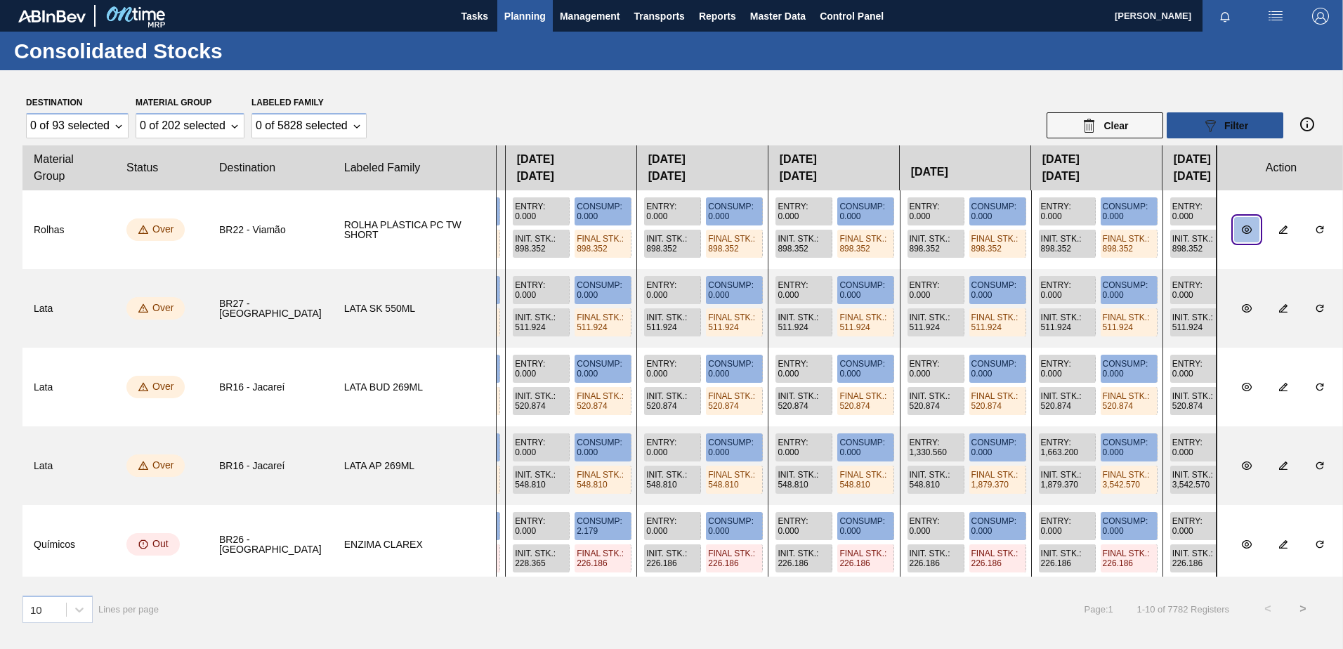
click at [1242, 231] on icon "botão de ícone" at bounding box center [1247, 230] width 10 height 8
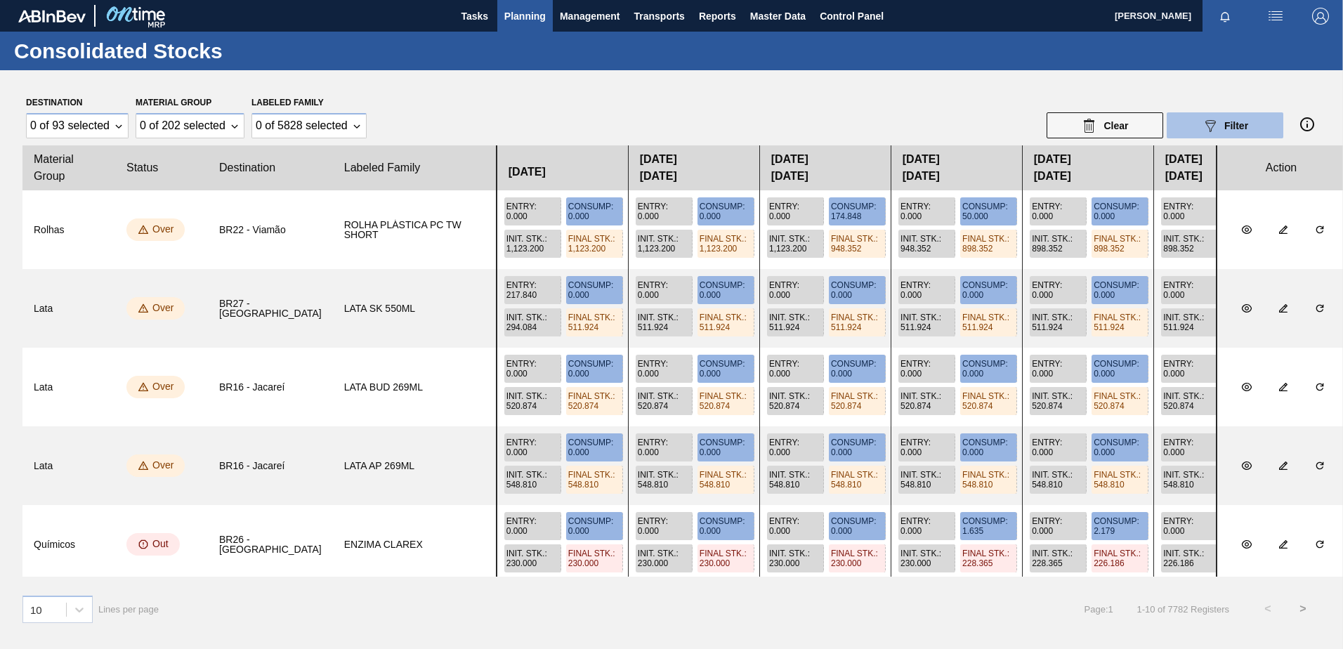
click at [1219, 119] on div "089F7B8B-B2A5-4AFE-B5C0-19BA573D28AC Filter" at bounding box center [1225, 125] width 46 height 17
click at [1074, 129] on button "Clear" at bounding box center [1105, 125] width 117 height 26
drag, startPoint x: 162, startPoint y: 168, endPoint x: 122, endPoint y: 169, distance: 40.8
click at [122, 169] on clb-table-thead-cell "Status" at bounding box center [161, 167] width 93 height 45
drag, startPoint x: 124, startPoint y: 168, endPoint x: 168, endPoint y: 170, distance: 43.6
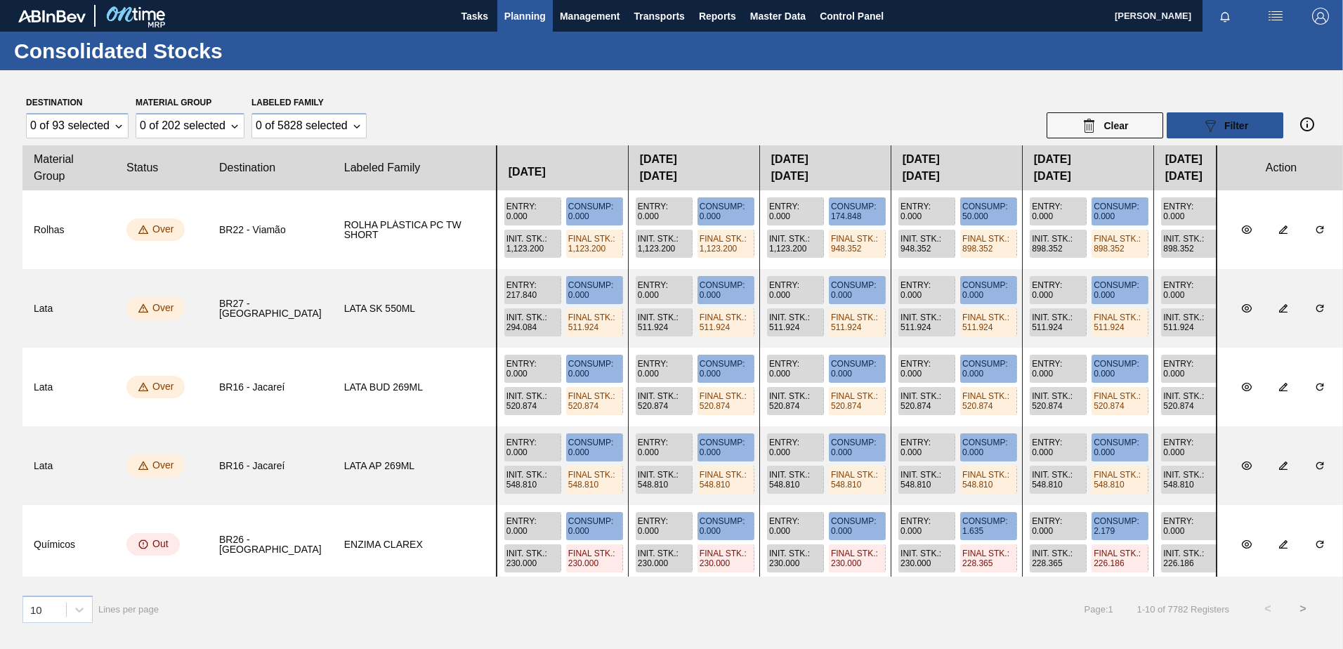
click at [168, 169] on clb-table-thead-cell "Status" at bounding box center [161, 167] width 93 height 45
click at [76, 616] on icon at bounding box center [79, 610] width 14 height 14
click at [42, 575] on div "30" at bounding box center [57, 574] width 70 height 26
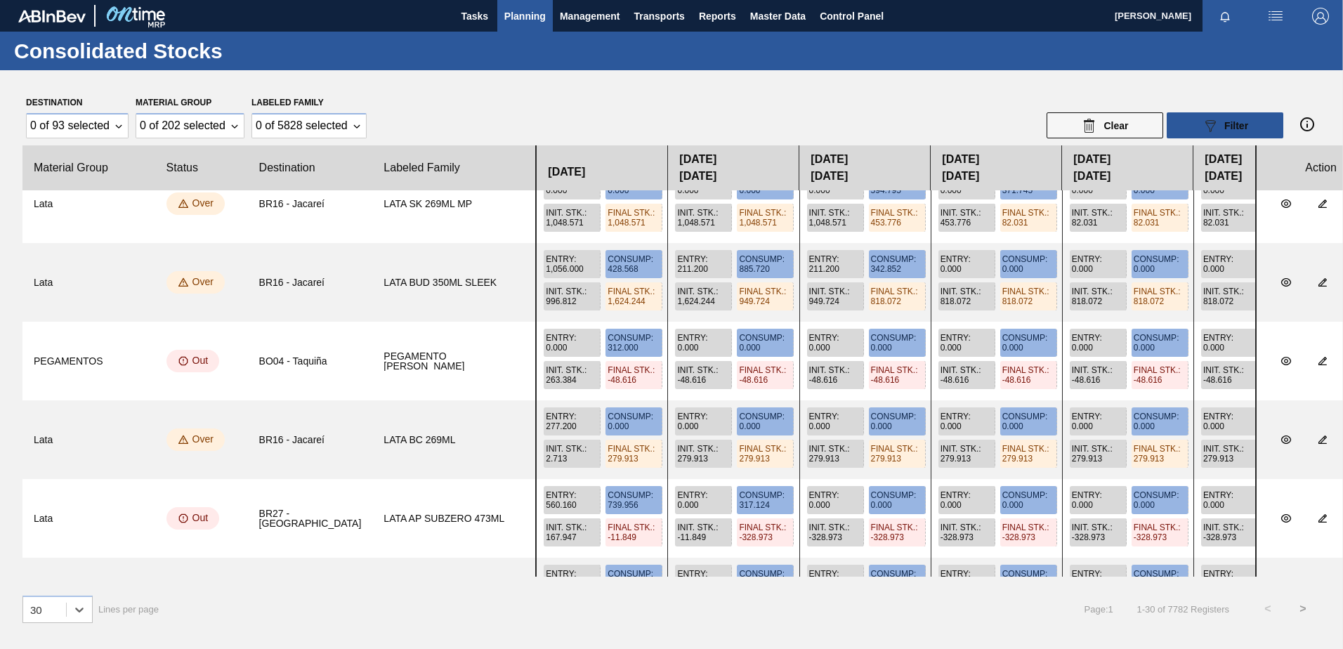
scroll to position [706, 0]
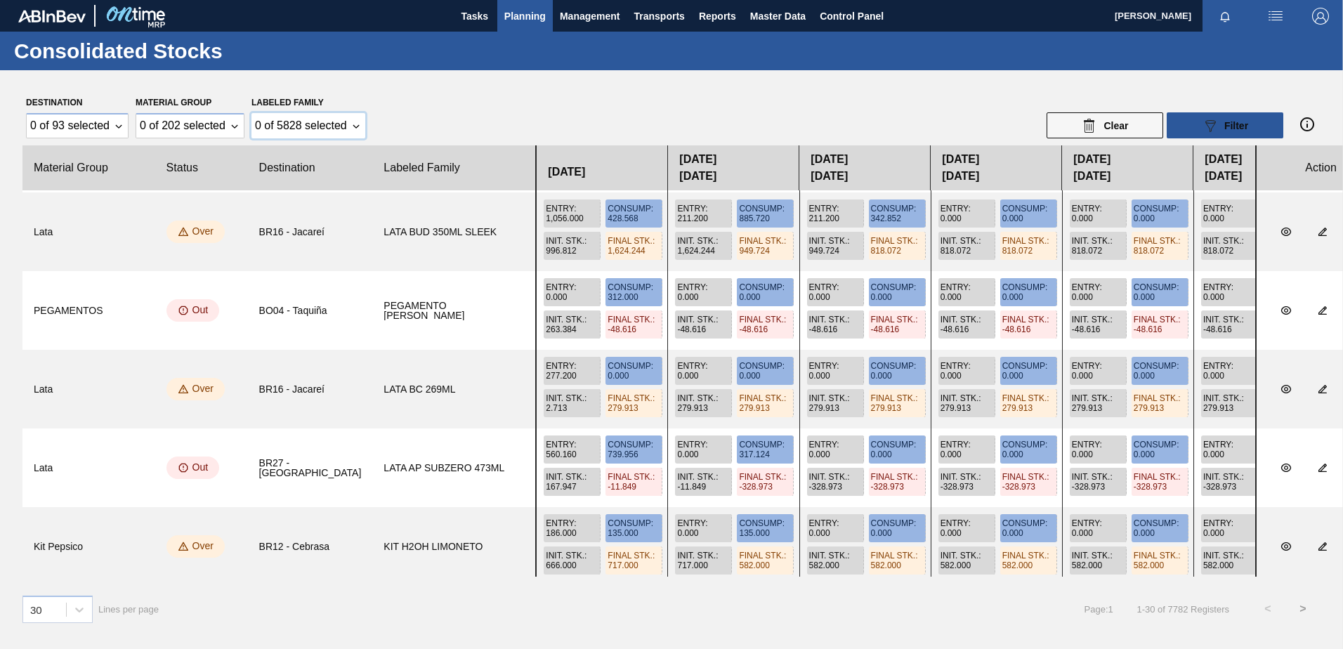
click at [325, 114] on Family "0 of 5828 selected" at bounding box center [309, 125] width 114 height 25
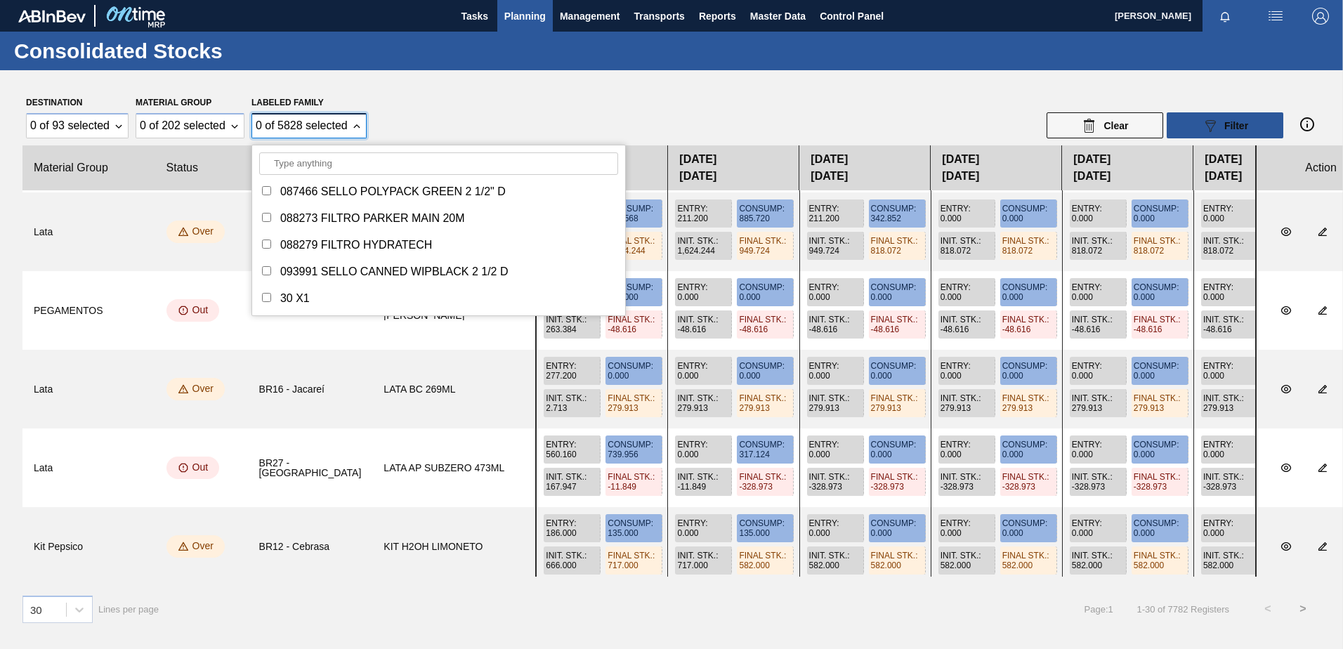
click at [266, 247] on input "Labeled Family" at bounding box center [266, 244] width 9 height 9
checkbox input "true"
click at [304, 161] on input "Labeled Family" at bounding box center [438, 163] width 359 height 22
click at [216, 133] on Group "0 of 202 selected" at bounding box center [189, 125] width 107 height 25
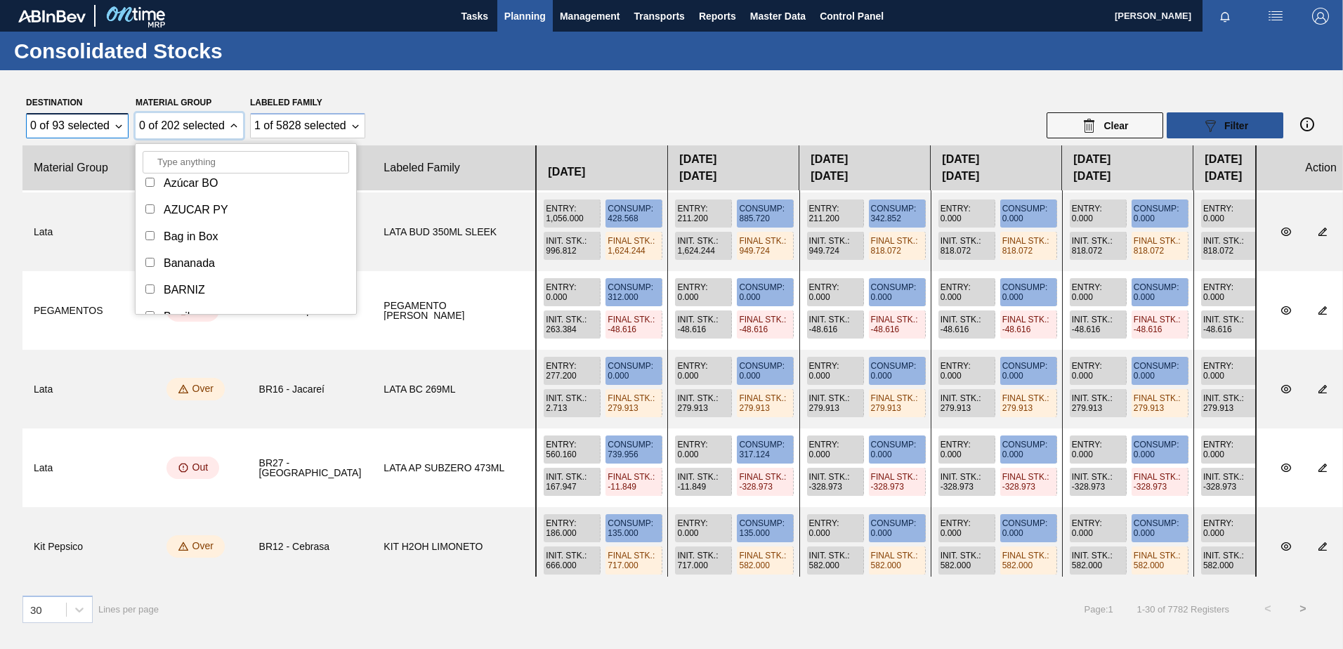
scroll to position [568, 0]
click at [65, 135] on div "0 of 93 selected" at bounding box center [76, 125] width 101 height 25
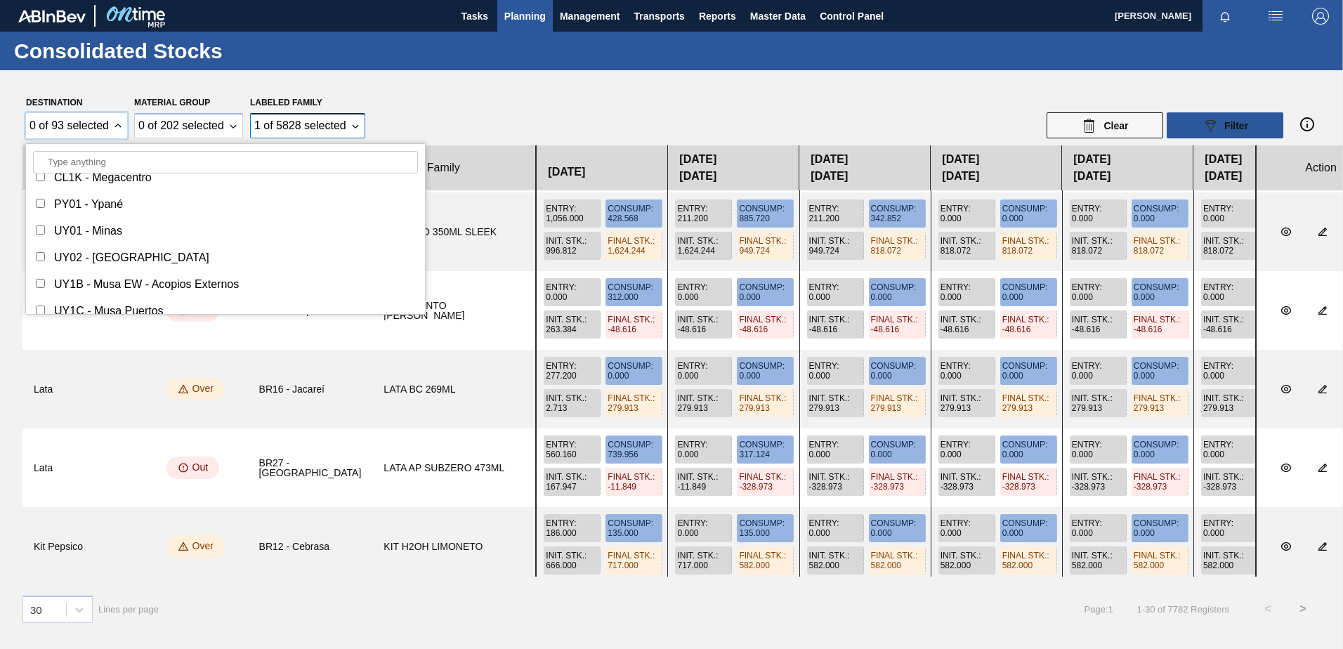
scroll to position [2204, 0]
click at [455, 87] on div "Destination 0 of 93 selected AR01 - Acheral AR03 - [GEOGRAPHIC_DATA] AR07 - [GE…" at bounding box center [671, 334] width 1343 height 529
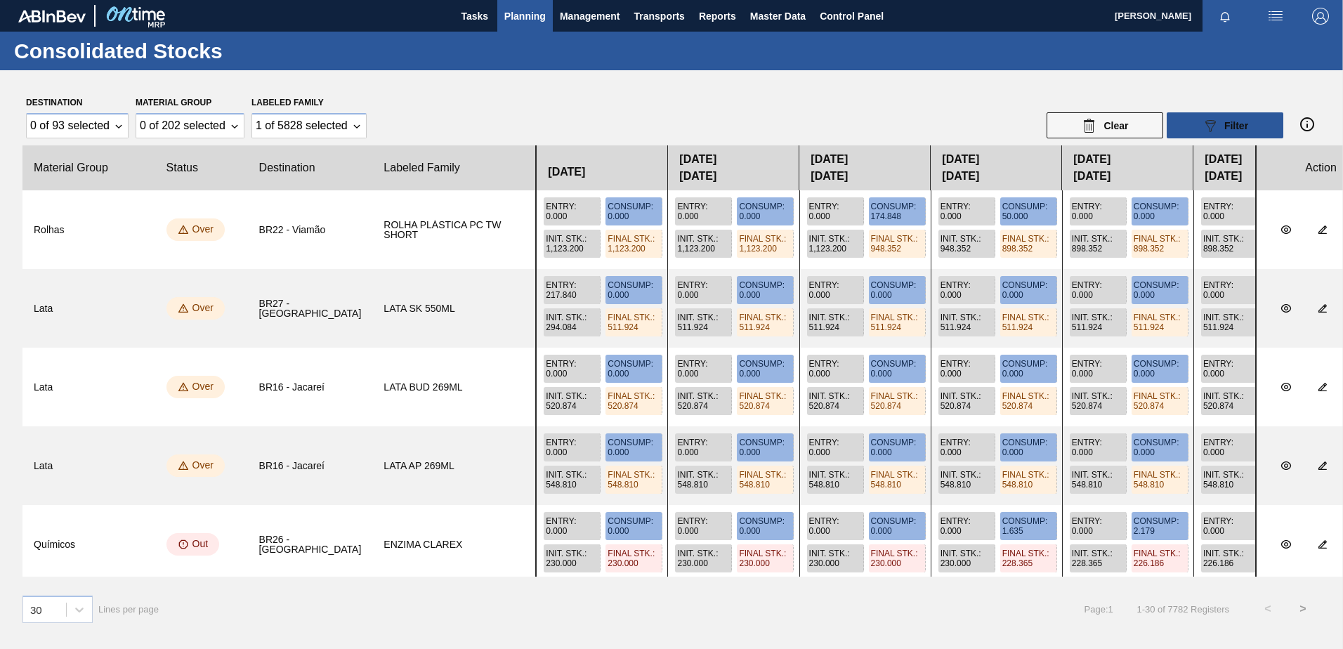
scroll to position [0, 281]
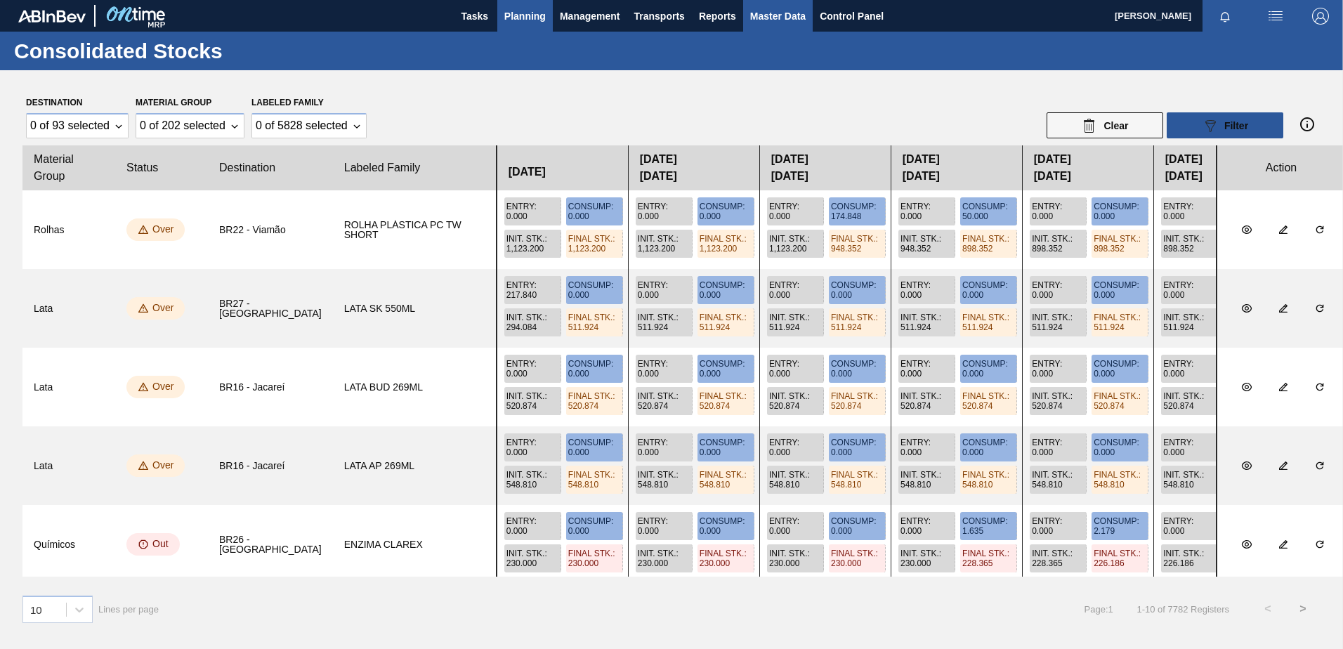
click at [807, 22] on button "Master Data" at bounding box center [778, 16] width 70 height 32
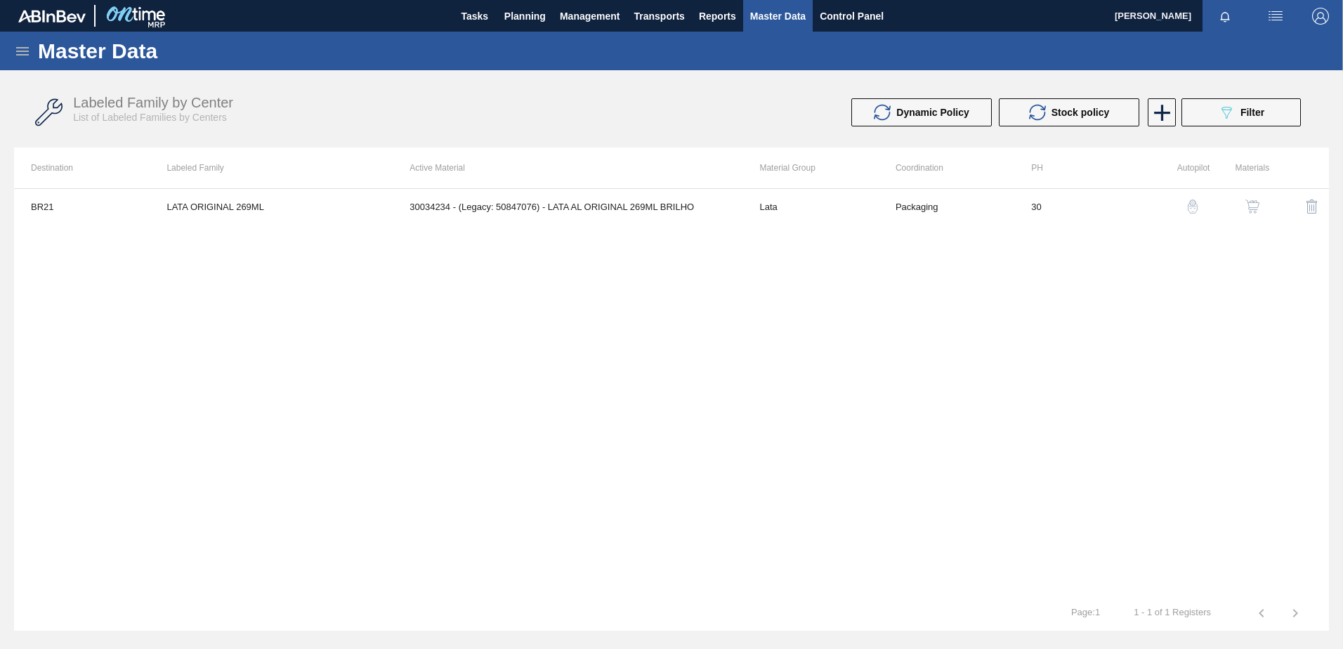
click at [29, 53] on icon at bounding box center [22, 51] width 17 height 17
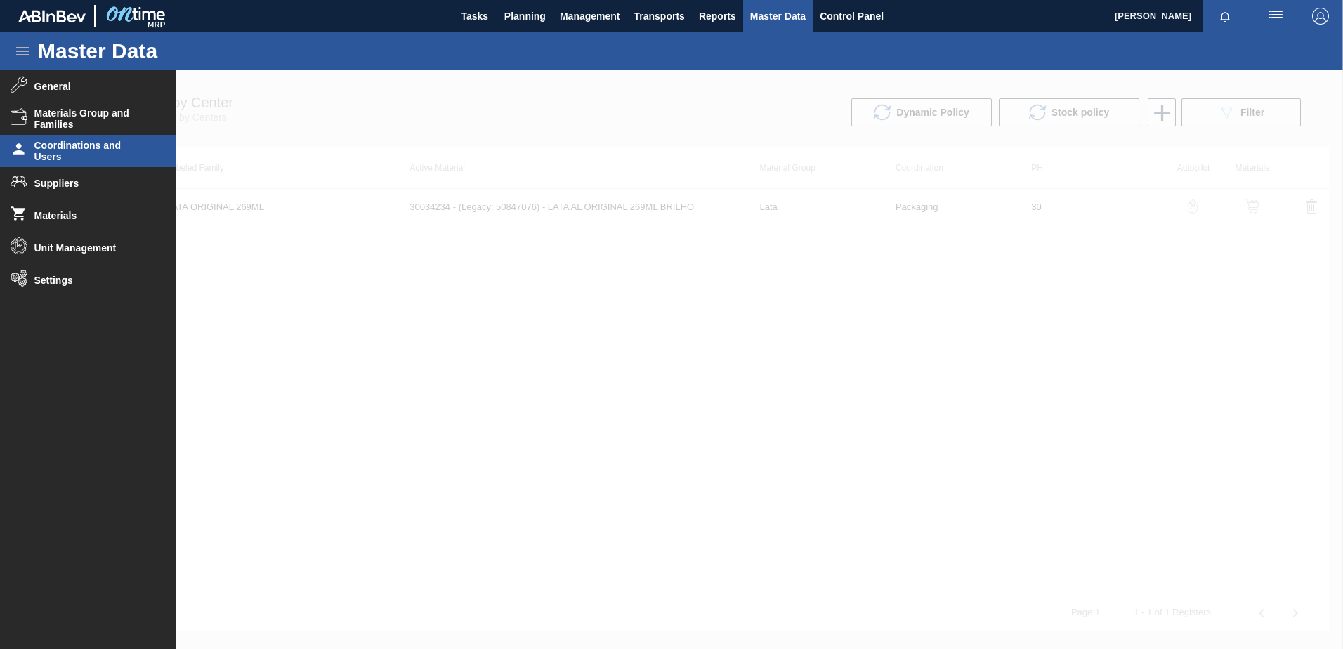
click at [46, 149] on span "Coordinations and Users" at bounding box center [92, 151] width 116 height 22
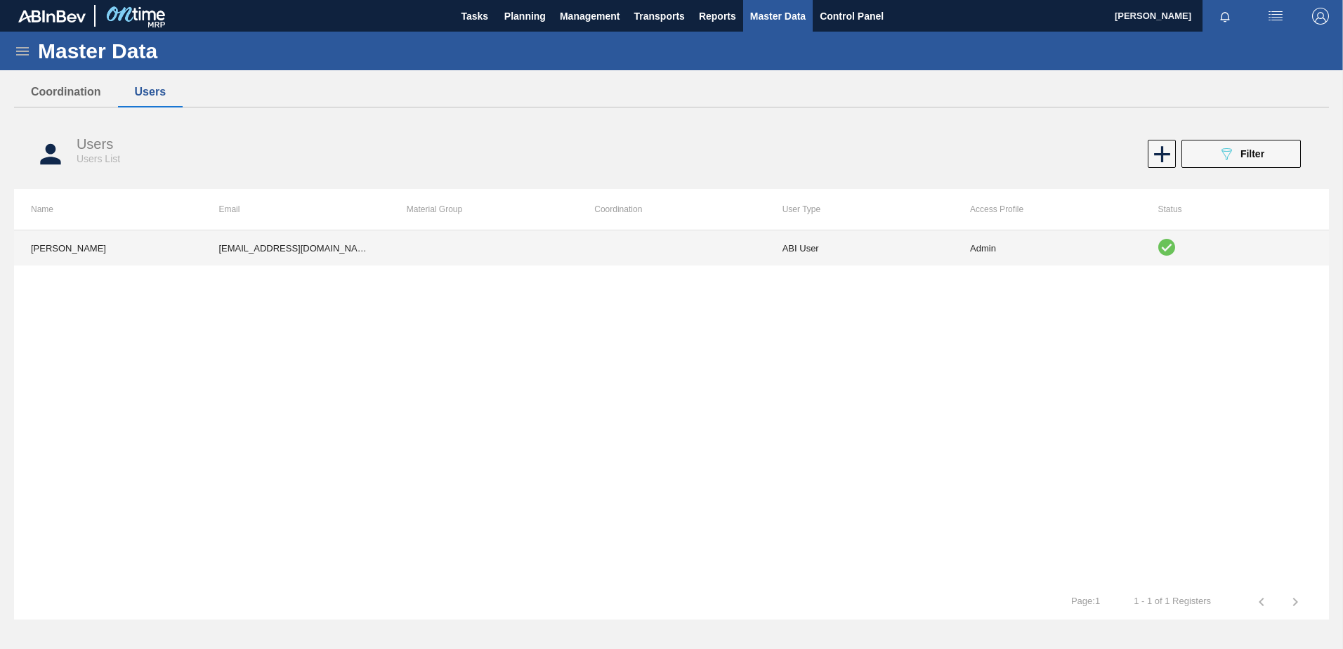
click at [718, 256] on td at bounding box center [672, 247] width 188 height 35
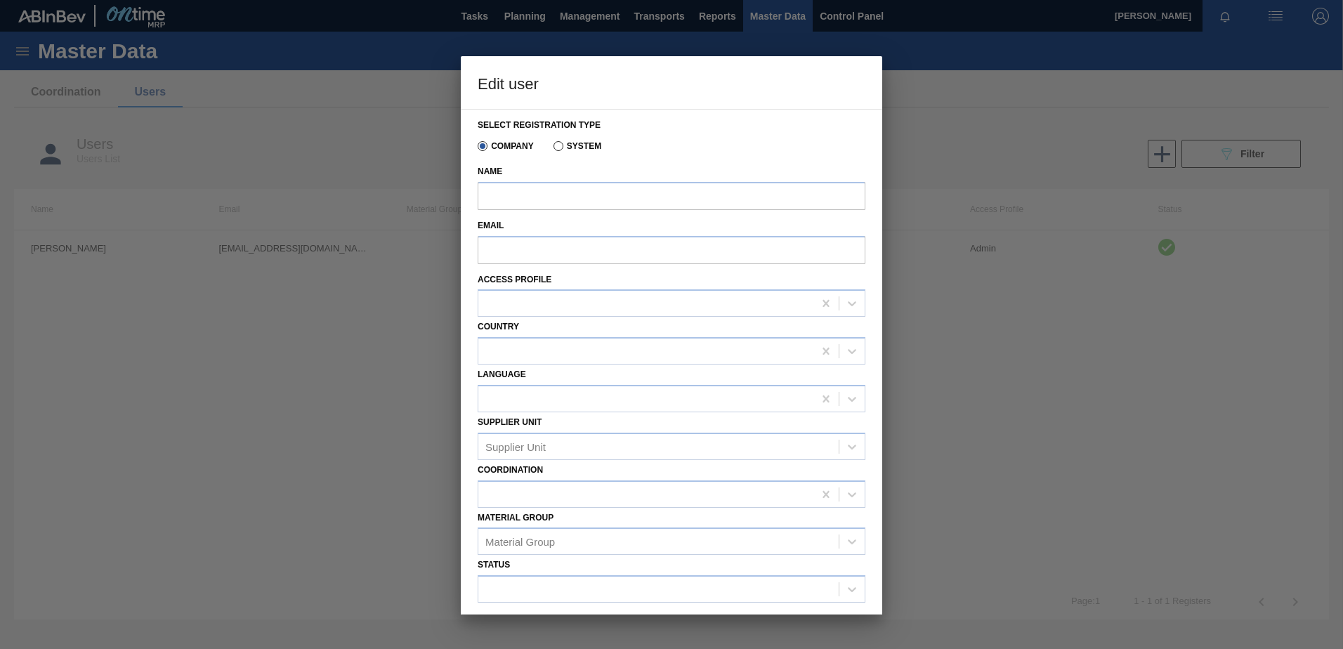
type input "[PERSON_NAME]"
type input "[EMAIL_ADDRESS][DOMAIN_NAME]"
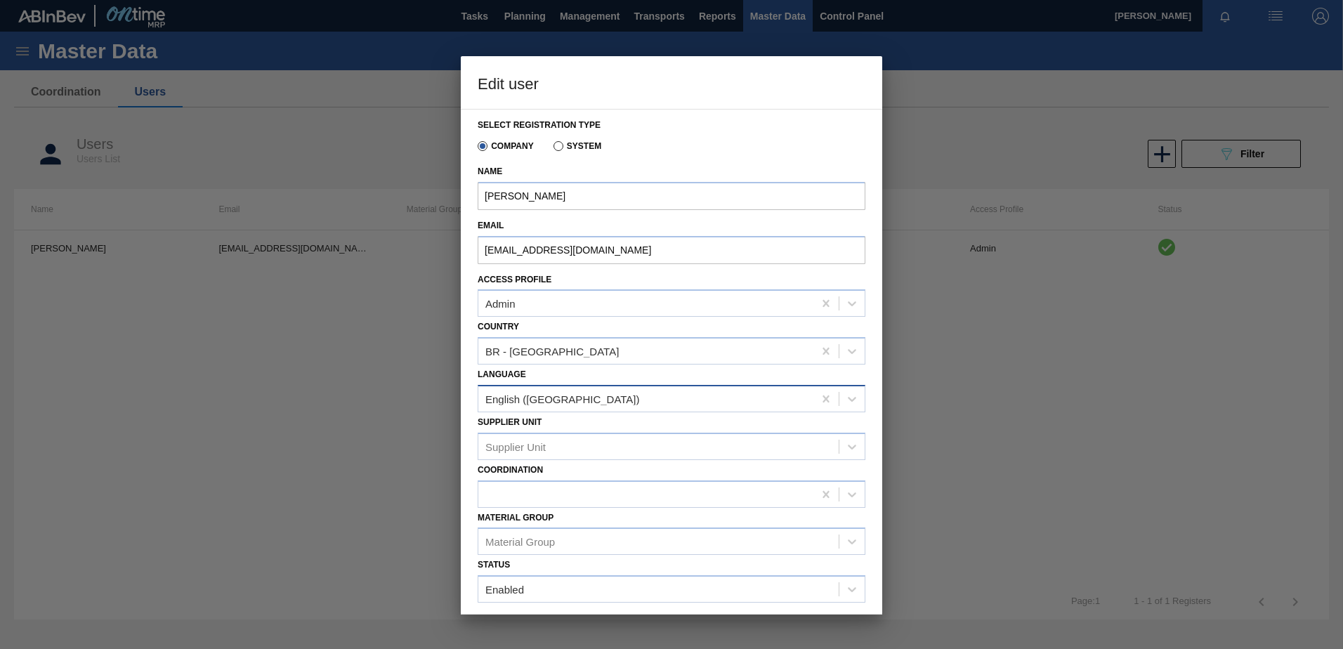
click at [554, 404] on div "English ([GEOGRAPHIC_DATA])" at bounding box center [562, 399] width 155 height 12
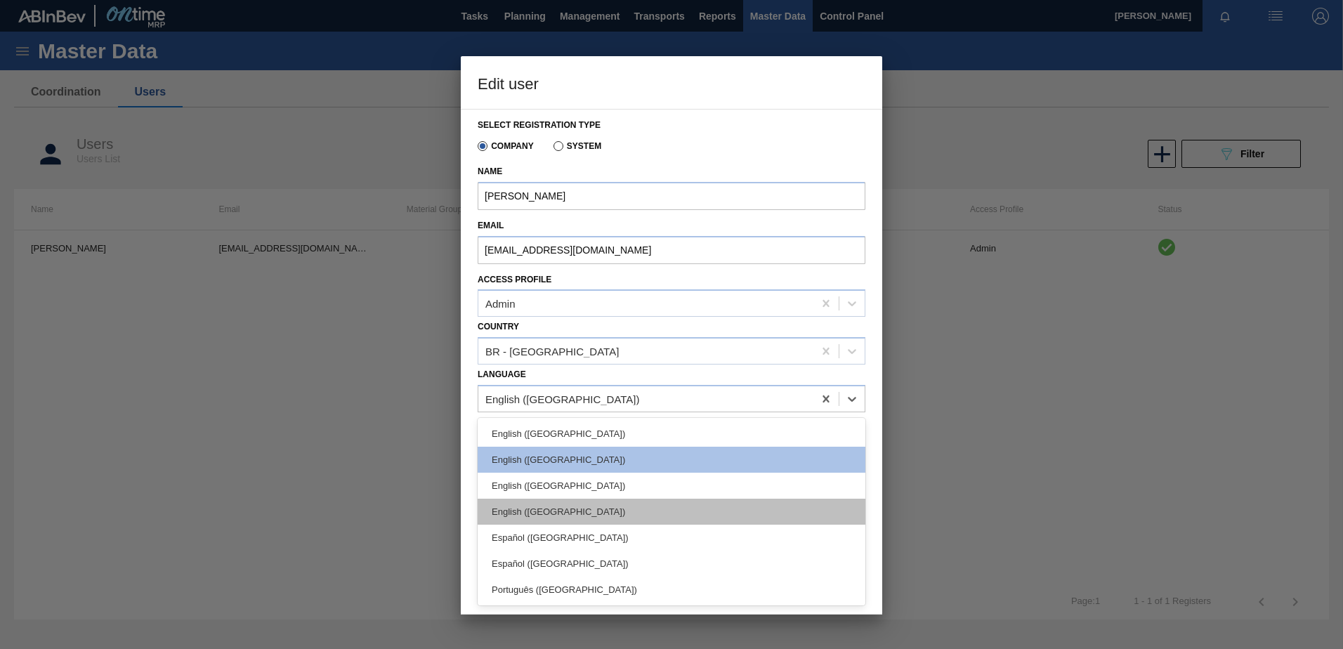
click at [556, 511] on div "English ([GEOGRAPHIC_DATA])" at bounding box center [672, 512] width 388 height 26
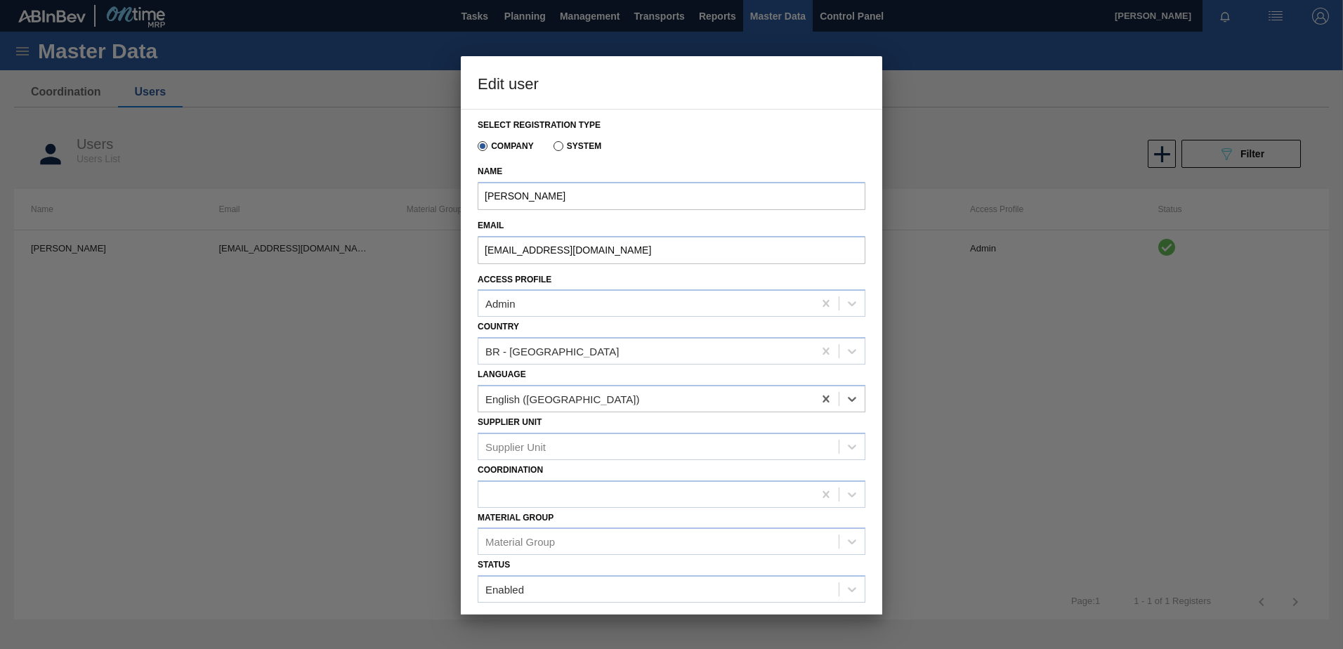
scroll to position [37, 0]
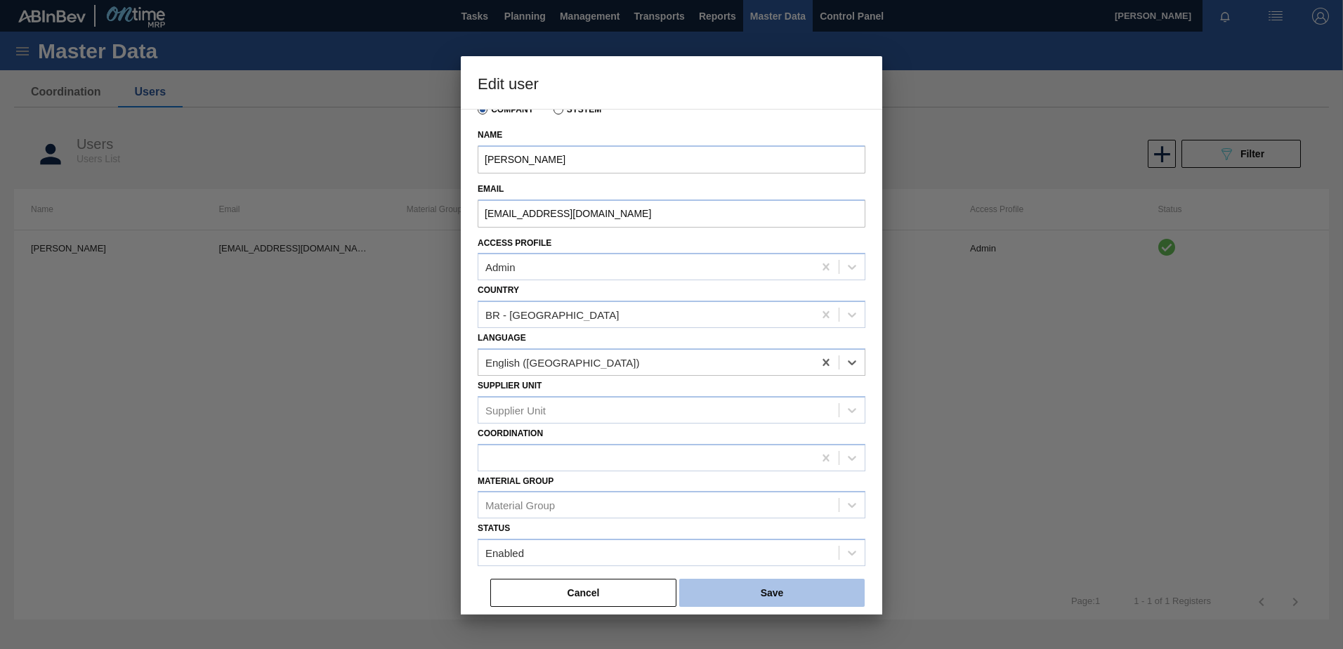
click at [766, 585] on button "Save" at bounding box center [771, 593] width 185 height 28
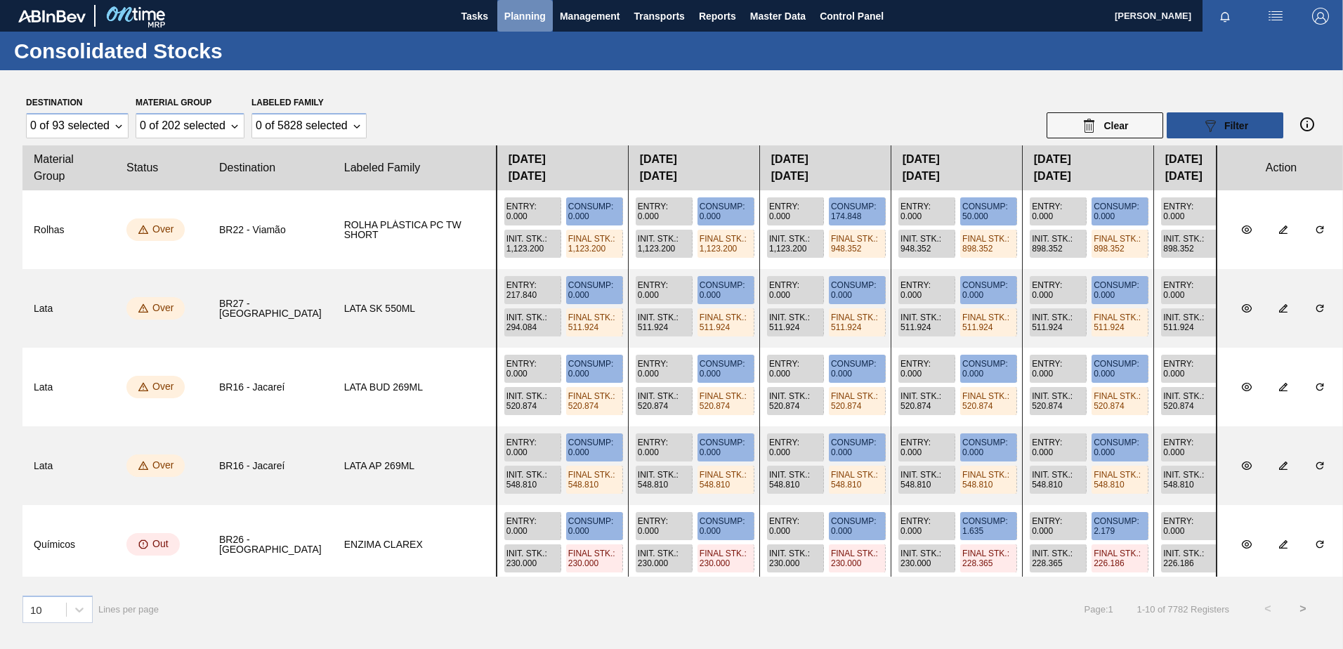
click at [520, 18] on span "Planning" at bounding box center [524, 16] width 41 height 17
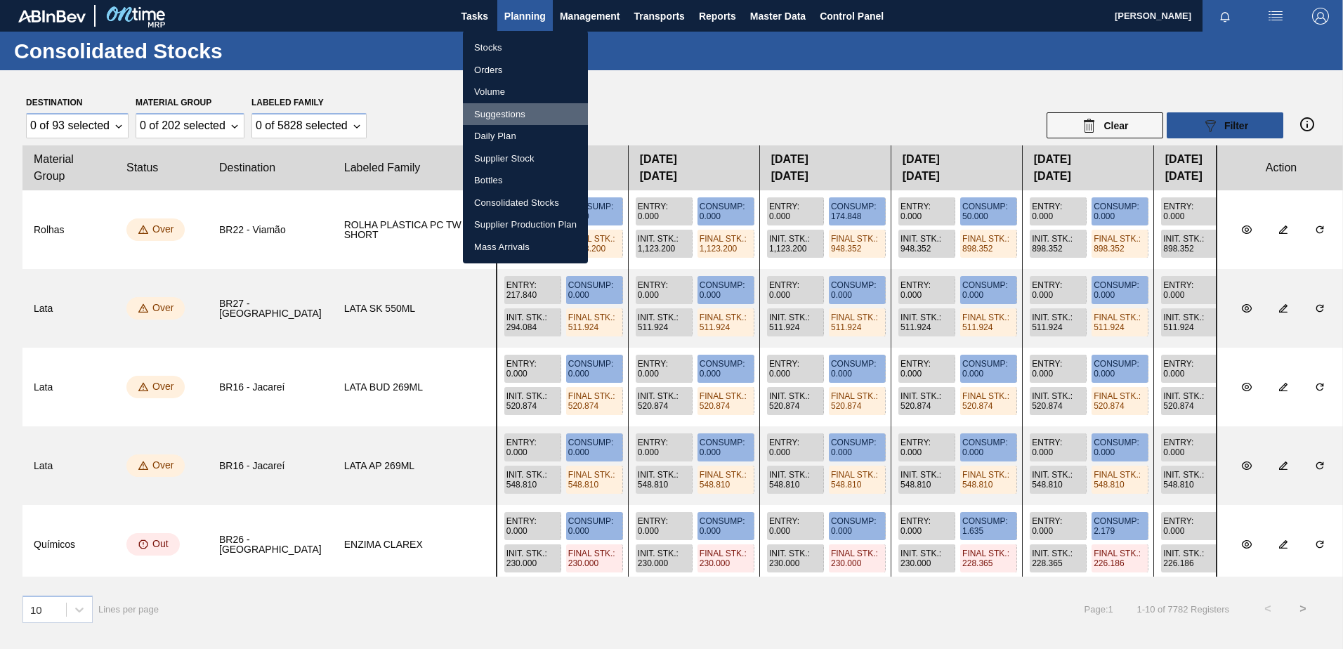
click at [495, 108] on li "Suggestions" at bounding box center [525, 114] width 125 height 22
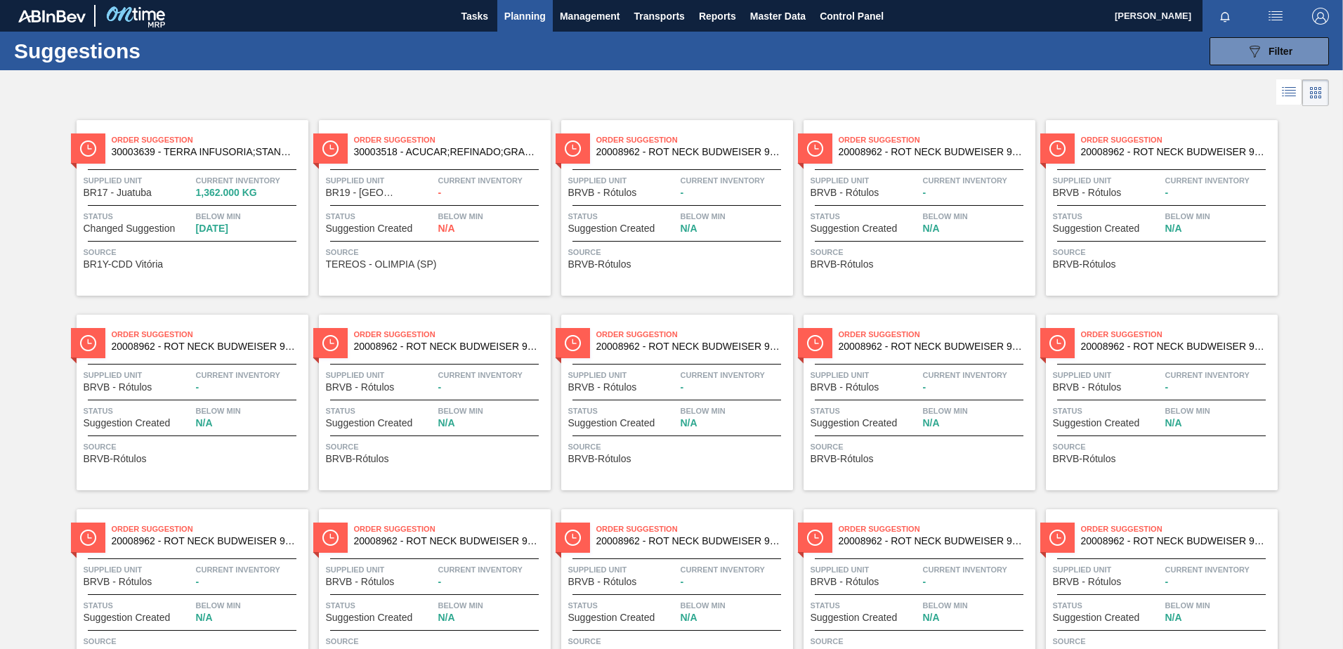
click at [1287, 98] on icon at bounding box center [1289, 92] width 17 height 17
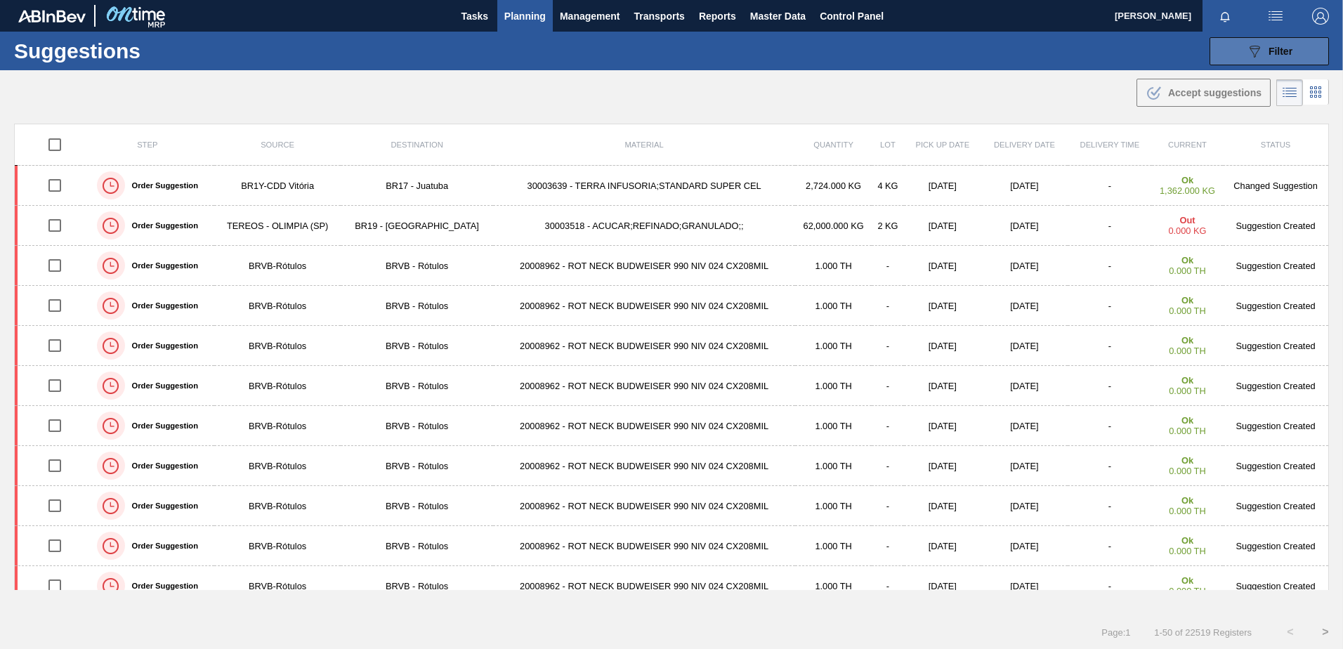
click at [1234, 59] on button "089F7B8B-B2A5-4AFE-B5C0-19BA573D28AC Filter" at bounding box center [1269, 51] width 119 height 28
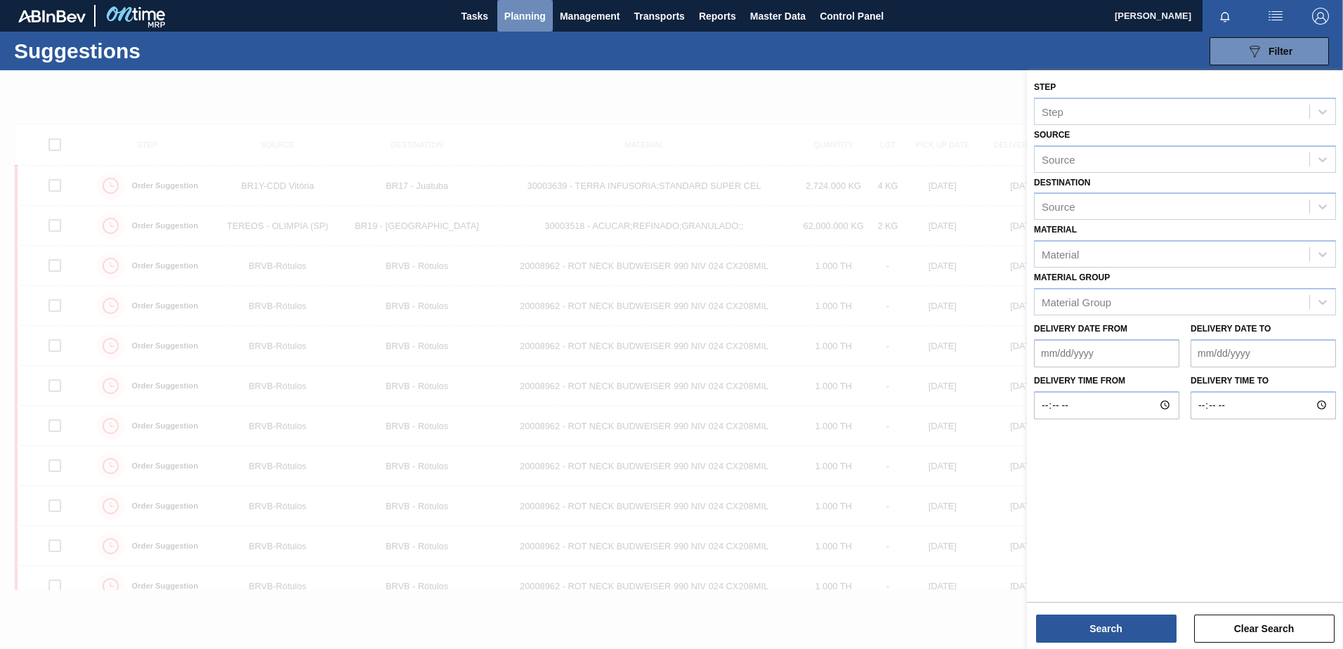
click at [517, 15] on span "Planning" at bounding box center [524, 16] width 41 height 17
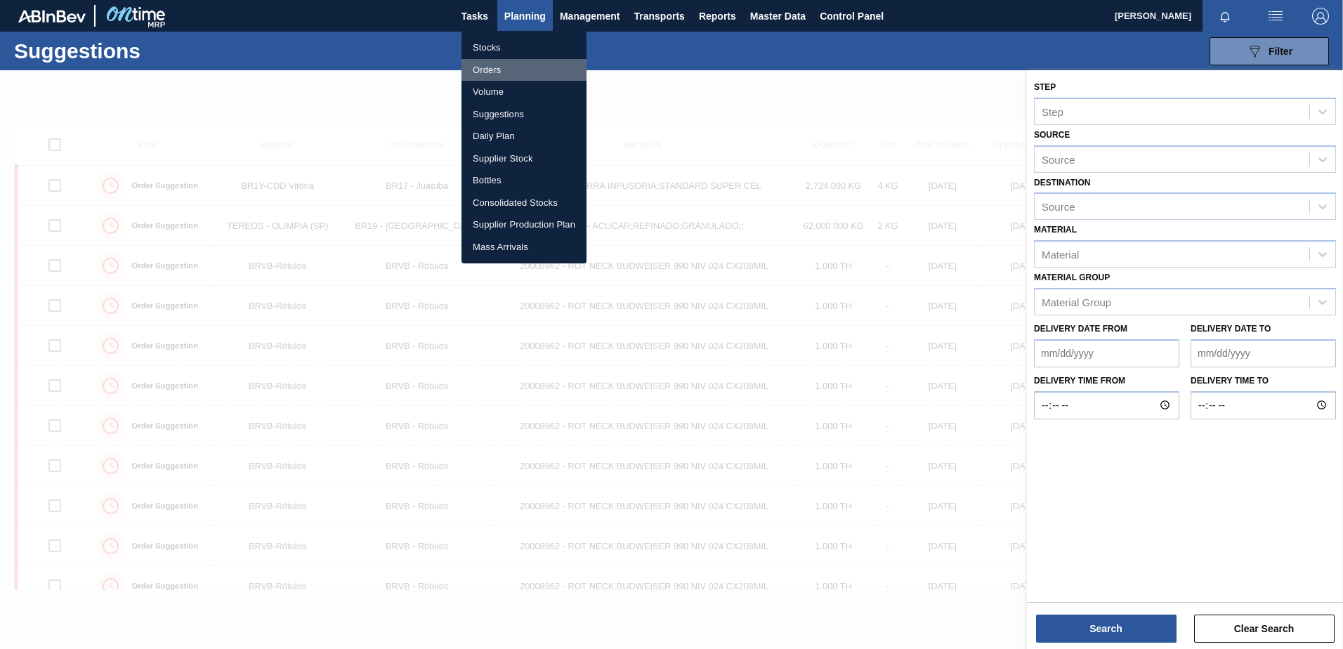
click at [495, 72] on li "Orders" at bounding box center [524, 70] width 125 height 22
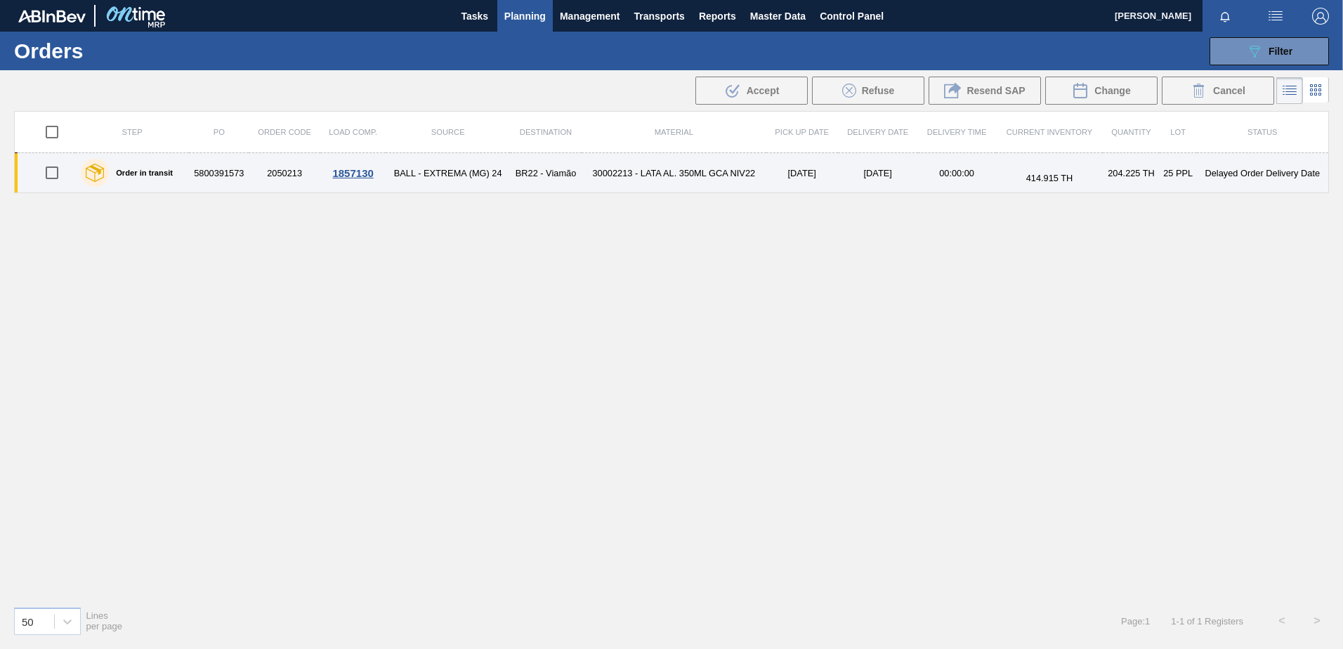
click at [122, 165] on div "Order in transit" at bounding box center [126, 172] width 99 height 35
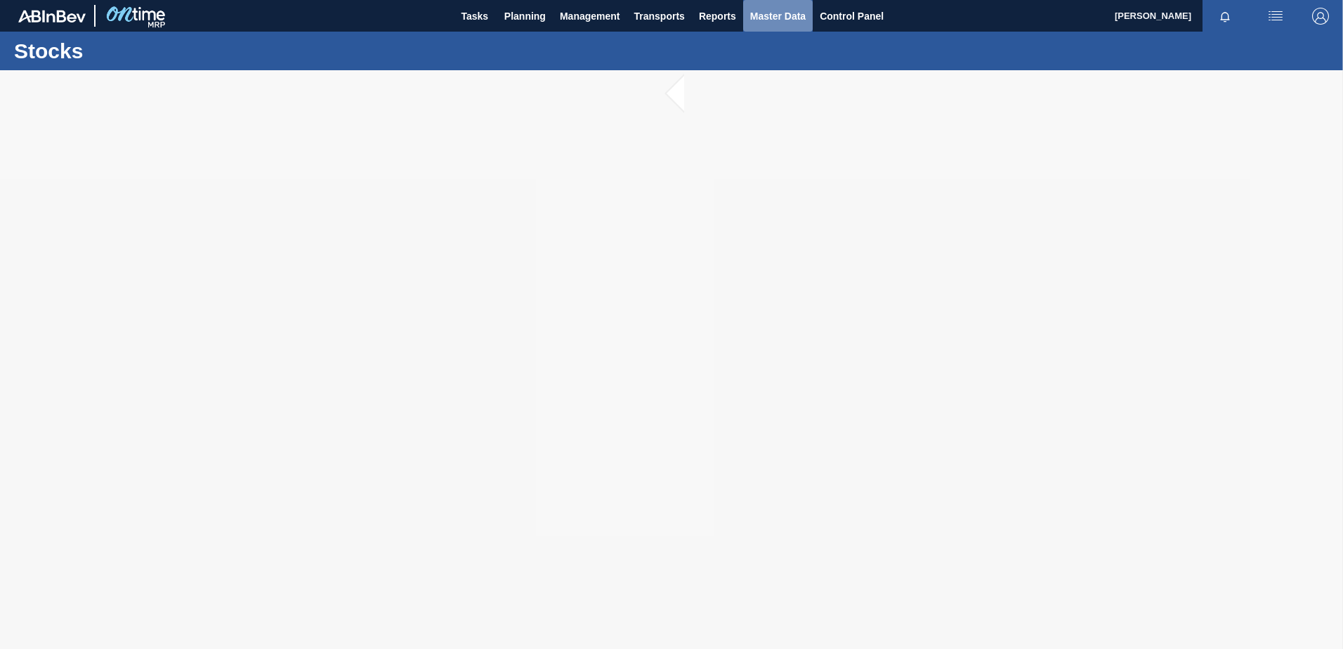
click at [807, 15] on button "Master Data" at bounding box center [778, 16] width 70 height 32
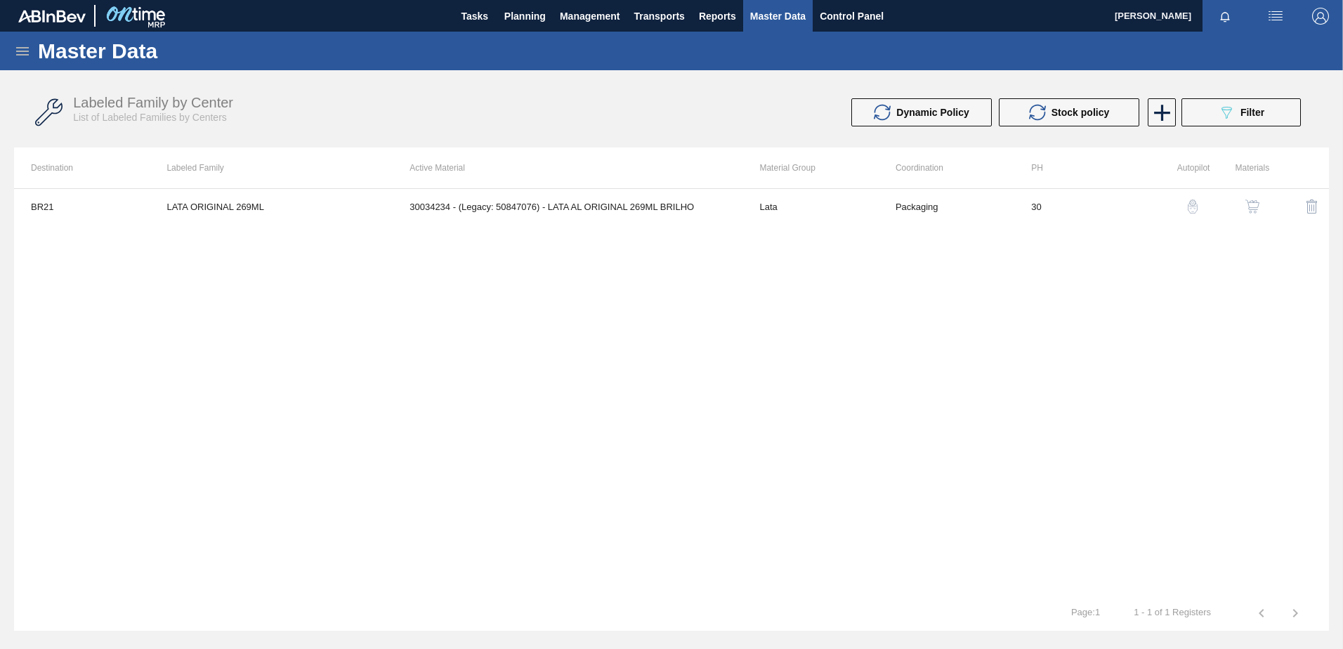
click at [30, 49] on icon at bounding box center [22, 51] width 17 height 17
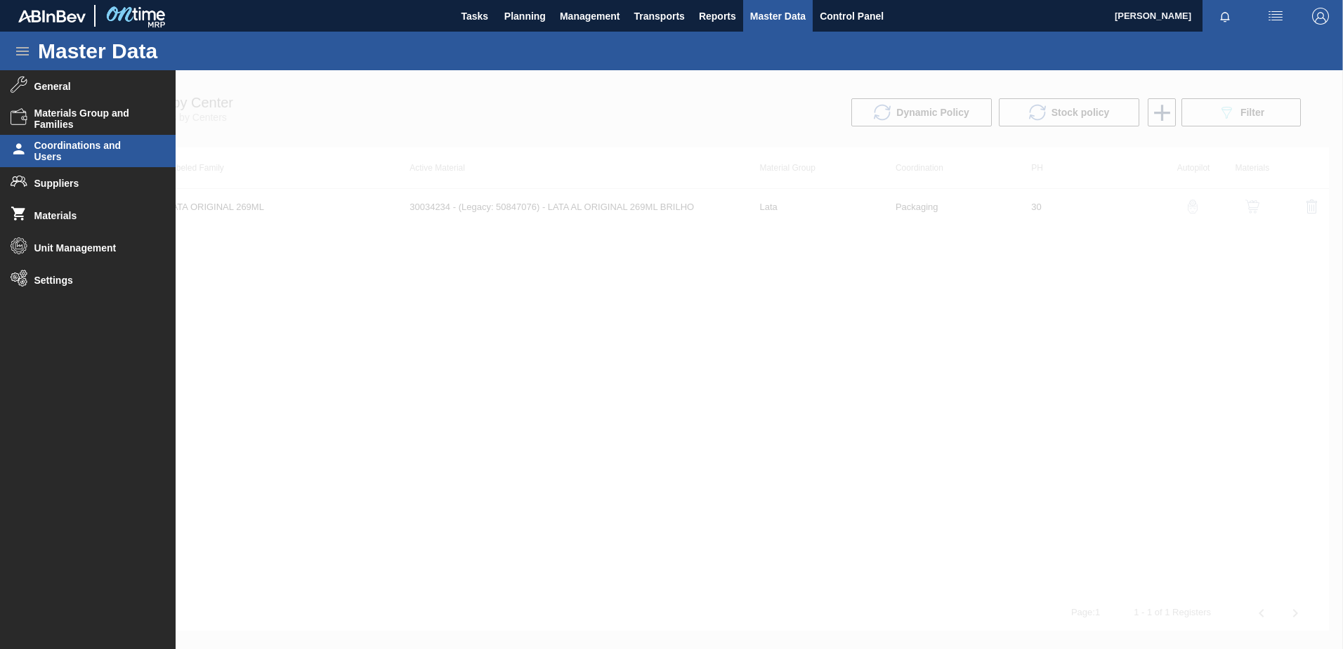
click at [102, 159] on span "Coordinations and Users" at bounding box center [92, 151] width 116 height 22
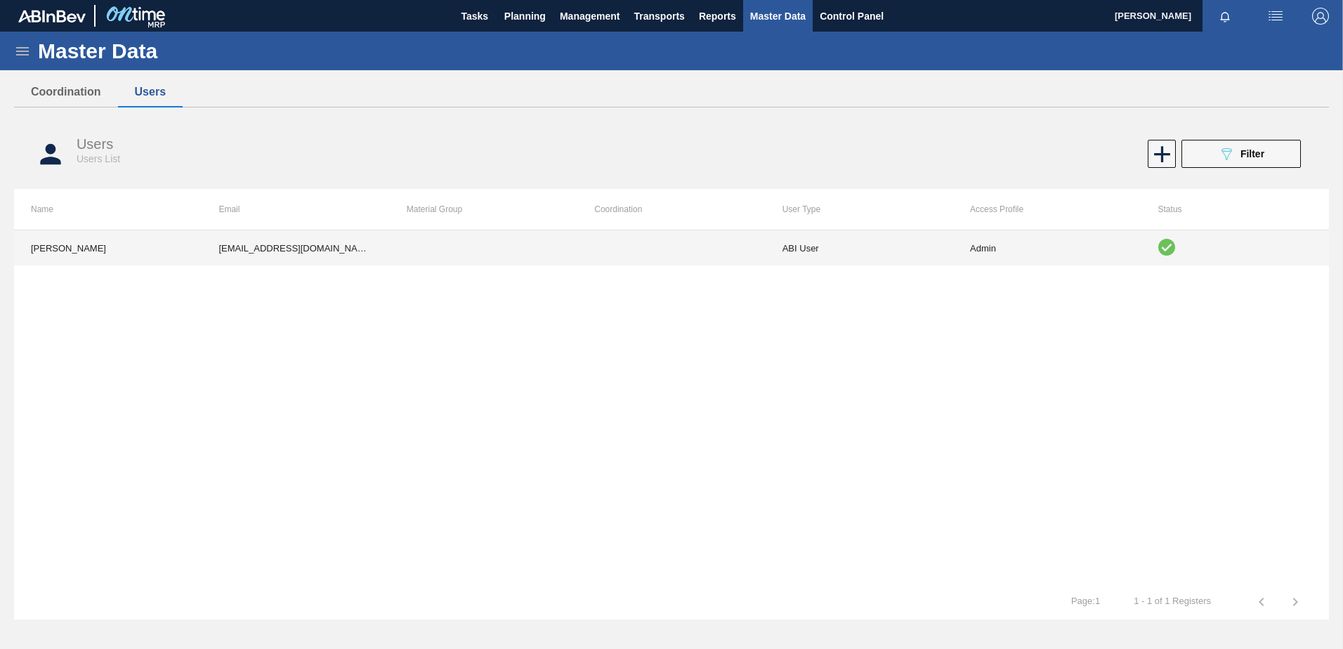
click at [415, 220] on th "Material Group" at bounding box center [484, 209] width 188 height 41
click at [432, 240] on td at bounding box center [484, 247] width 188 height 35
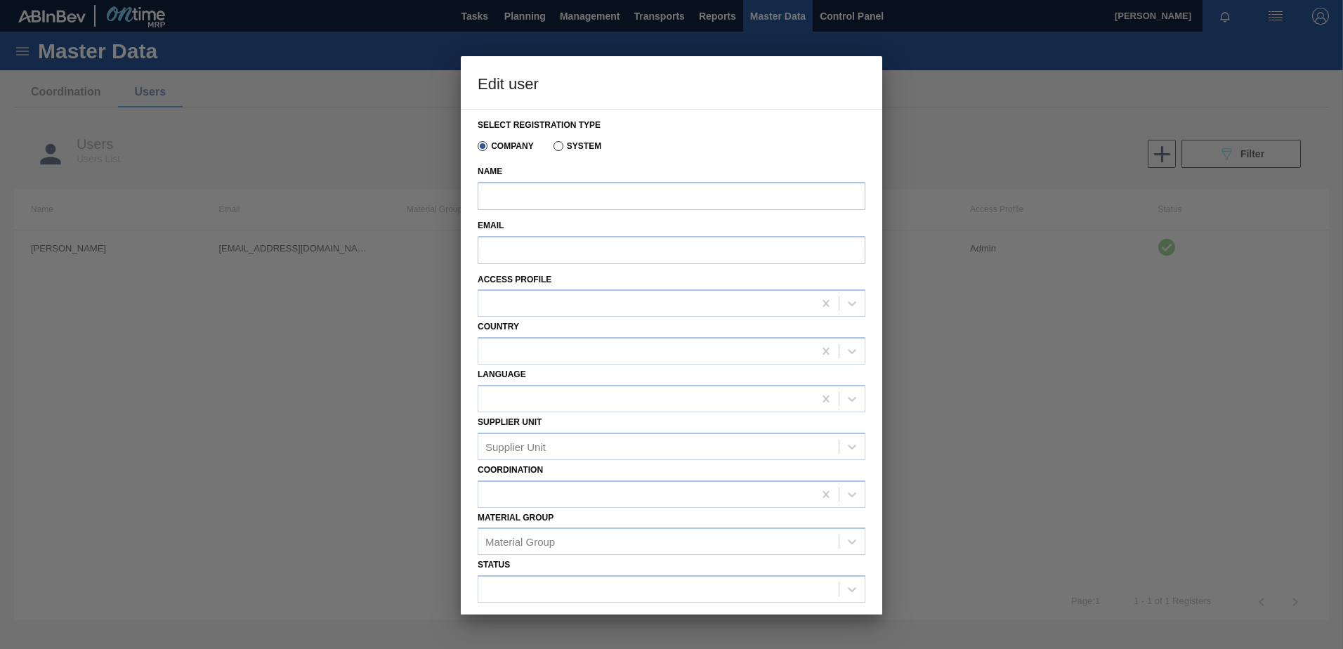
type input "[PERSON_NAME]"
type input "[EMAIL_ADDRESS][DOMAIN_NAME]"
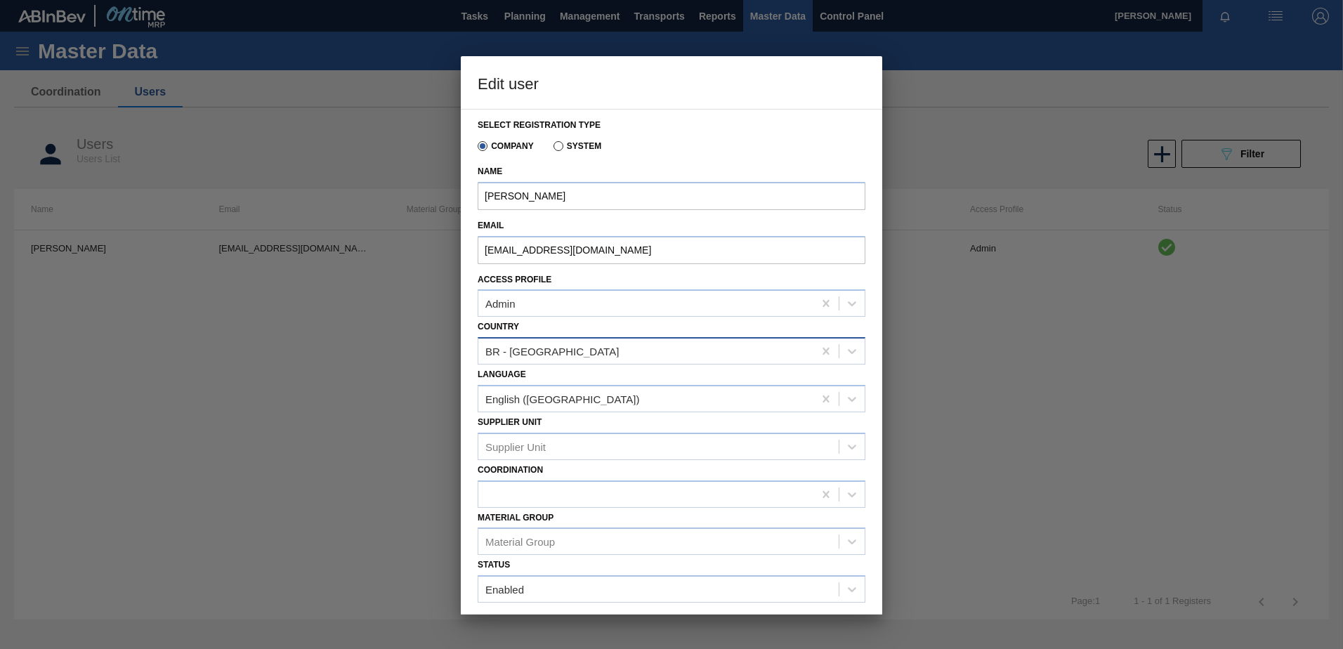
click at [591, 348] on div "BR - [GEOGRAPHIC_DATA]" at bounding box center [645, 351] width 335 height 20
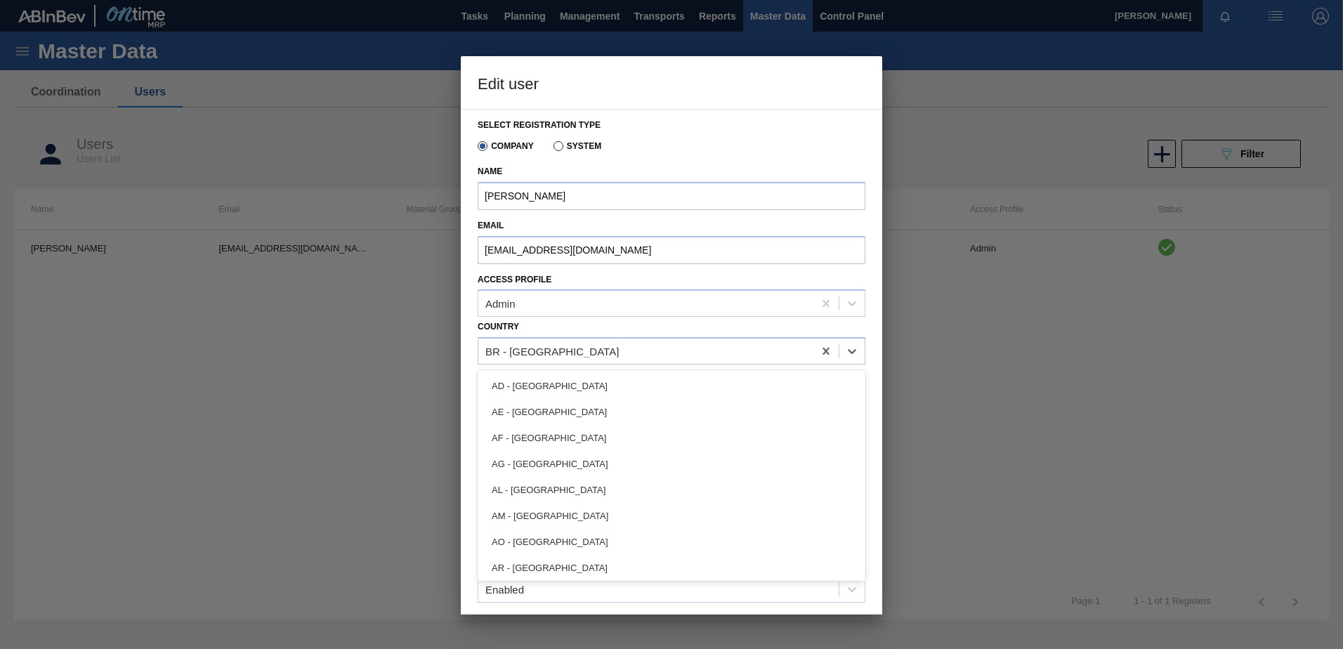
click at [582, 271] on div "Access Profile Admin" at bounding box center [672, 294] width 388 height 48
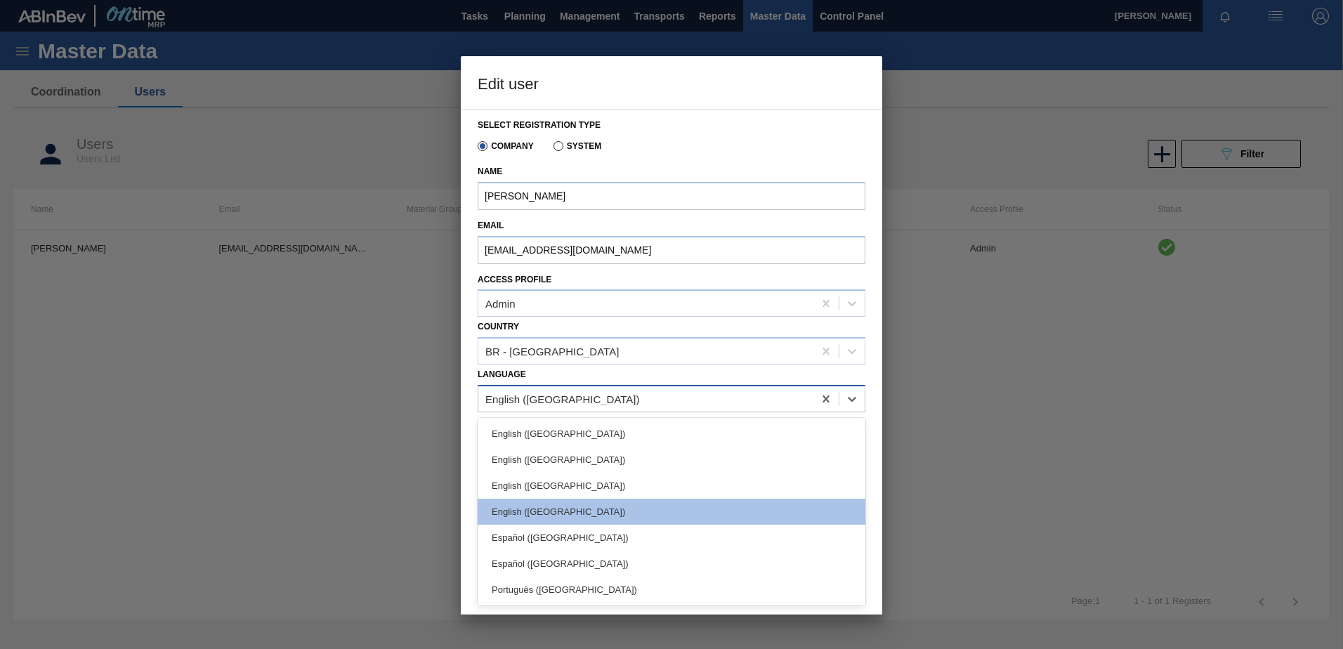
click at [611, 395] on div "English ([GEOGRAPHIC_DATA])" at bounding box center [645, 399] width 335 height 20
click at [570, 574] on div "Español ([GEOGRAPHIC_DATA])" at bounding box center [672, 564] width 388 height 26
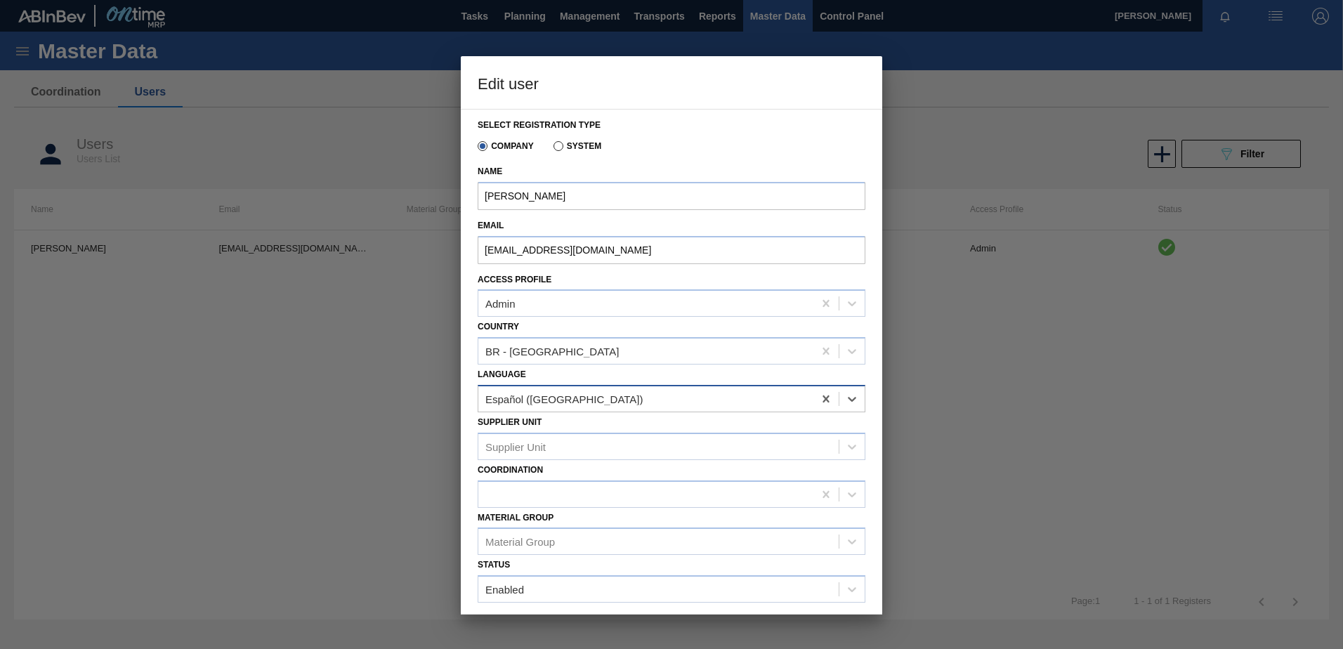
click at [593, 396] on div "Español ([GEOGRAPHIC_DATA])" at bounding box center [645, 399] width 335 height 20
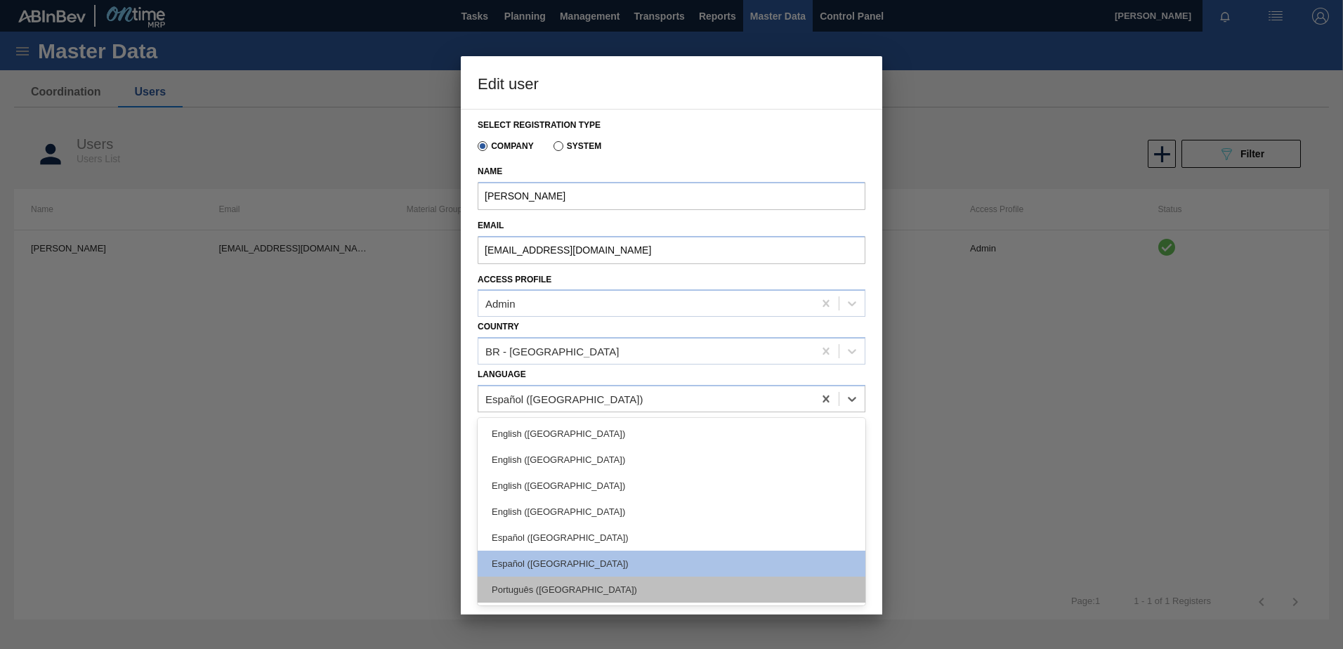
click at [509, 589] on div "Português ([GEOGRAPHIC_DATA])" at bounding box center [672, 590] width 388 height 26
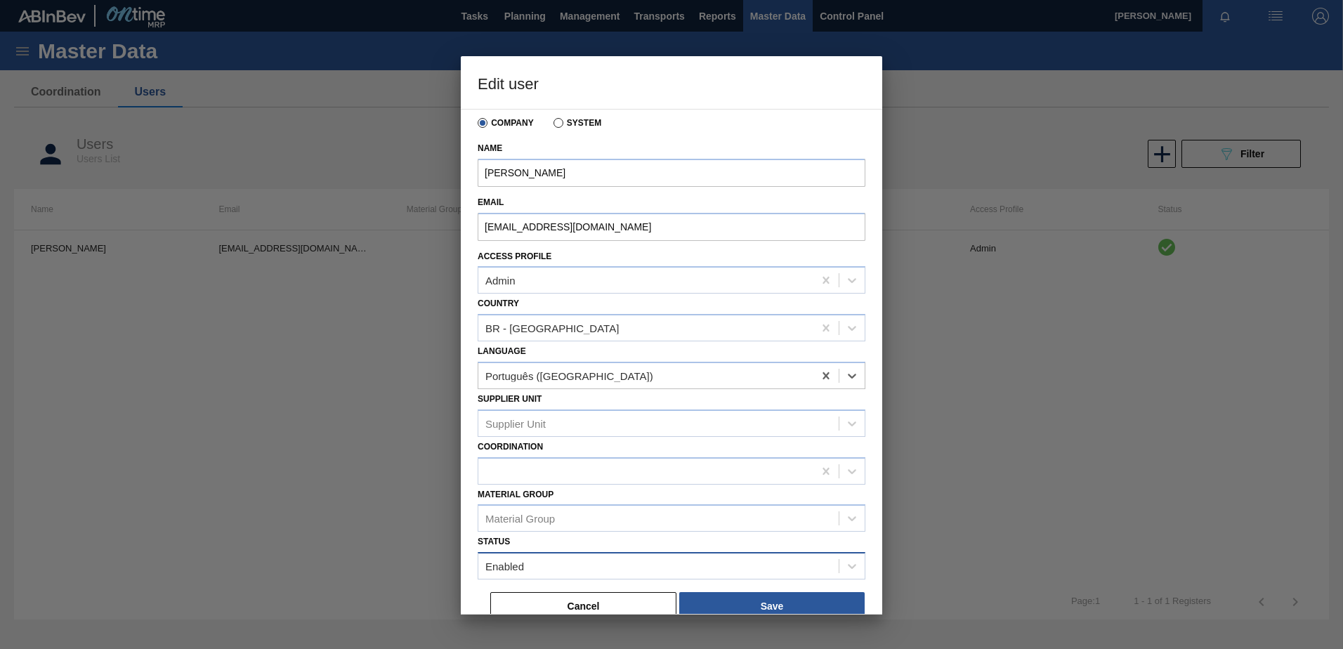
scroll to position [37, 0]
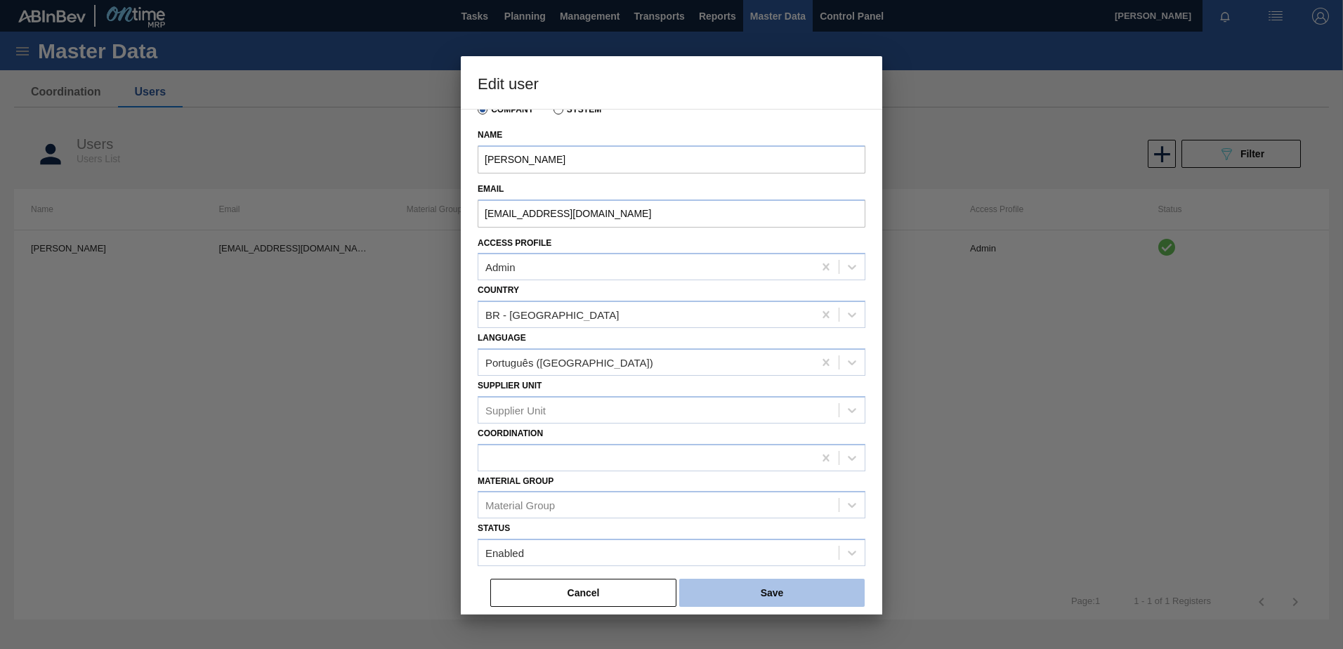
click at [784, 584] on button "Save" at bounding box center [771, 593] width 185 height 28
